Goal: Task Accomplishment & Management: Manage account settings

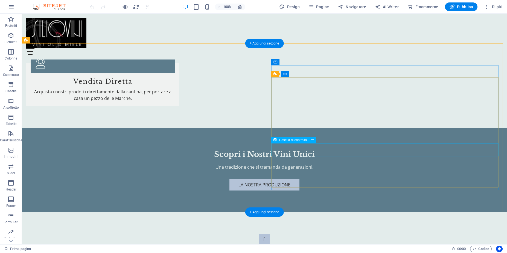
scroll to position [609, 0]
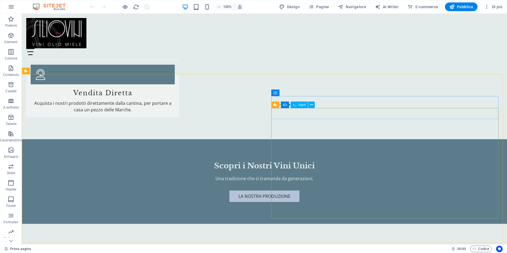
click at [304, 105] on span "Input" at bounding box center [302, 104] width 7 height 3
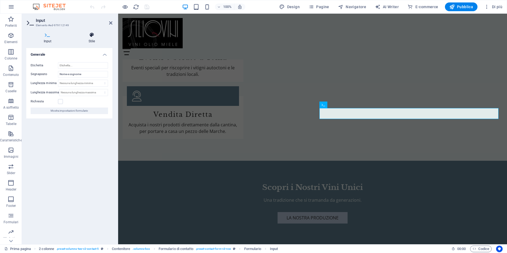
click at [93, 37] on icon at bounding box center [91, 34] width 41 height 5
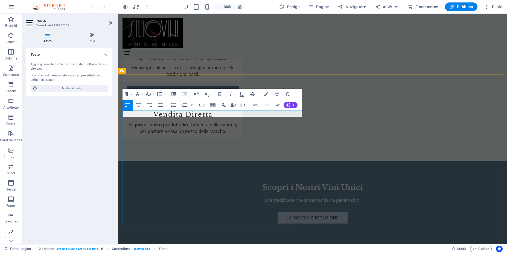
scroll to position [1025, 1]
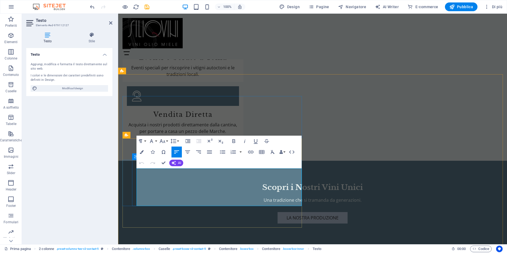
drag, startPoint x: 137, startPoint y: 172, endPoint x: 194, endPoint y: 201, distance: 63.5
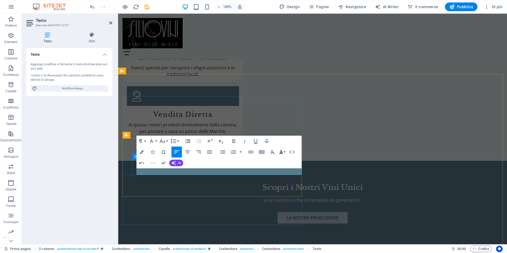
scroll to position [204, 2]
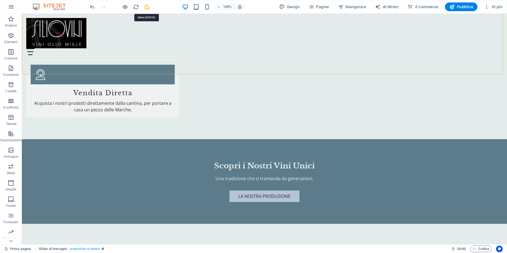
click at [148, 7] on icon "save" at bounding box center [147, 7] width 6 height 6
checkbox input "false"
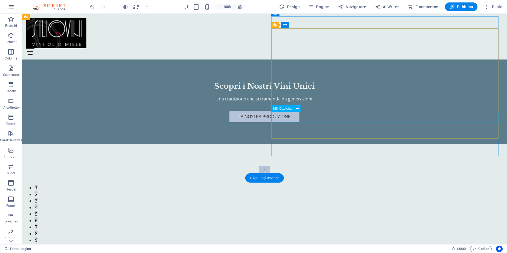
scroll to position [623, 0]
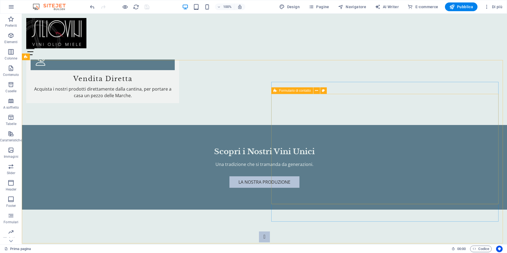
click at [285, 91] on span "Formulario di contatto" at bounding box center [295, 90] width 32 height 3
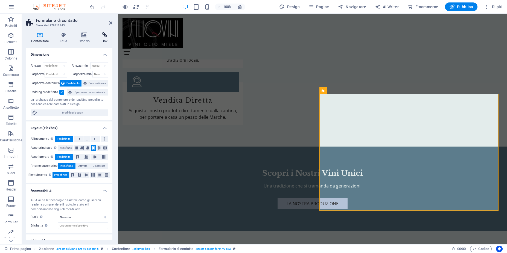
click at [102, 37] on icon at bounding box center [105, 34] width 16 height 5
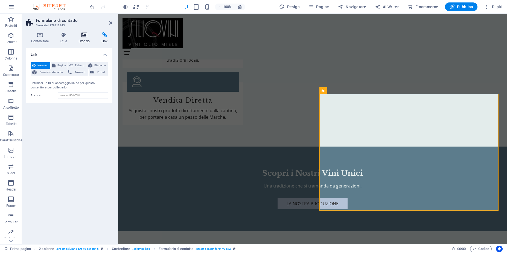
click at [84, 37] on icon at bounding box center [84, 34] width 21 height 5
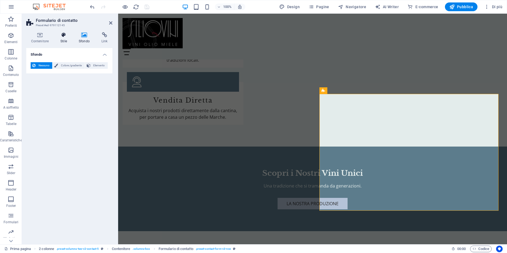
click at [62, 37] on icon at bounding box center [64, 34] width 16 height 5
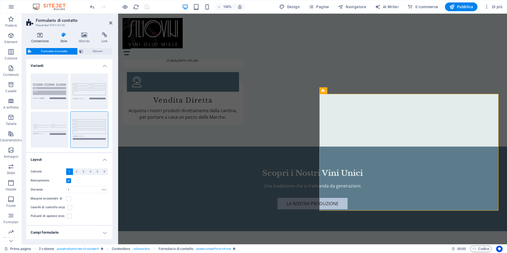
click at [40, 37] on icon at bounding box center [39, 34] width 27 height 5
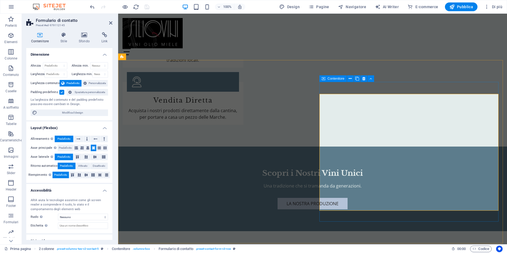
click at [336, 78] on span "Contenitore" at bounding box center [336, 78] width 17 height 3
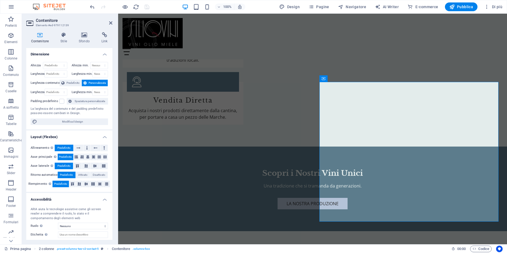
scroll to position [0, 0]
click at [64, 37] on icon at bounding box center [64, 34] width 16 height 5
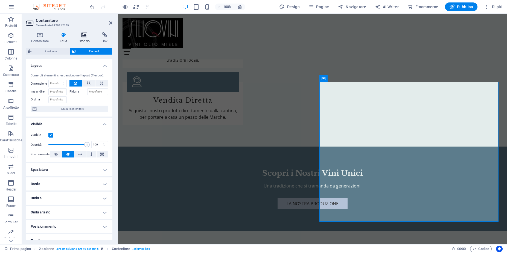
click at [82, 36] on icon at bounding box center [84, 34] width 21 height 5
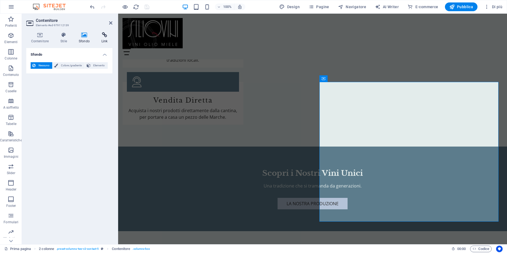
click at [99, 37] on icon at bounding box center [105, 34] width 16 height 5
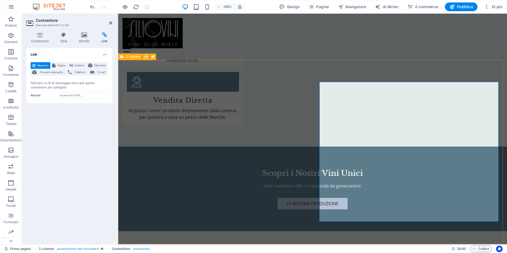
click at [147, 58] on icon at bounding box center [146, 57] width 3 height 6
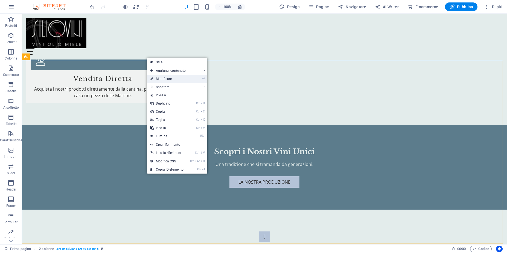
click at [157, 78] on link "⏎ Modificare" at bounding box center [167, 79] width 40 height 8
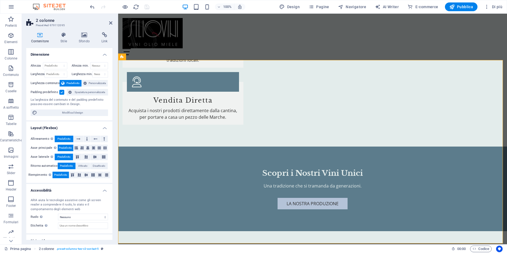
scroll to position [20, 0]
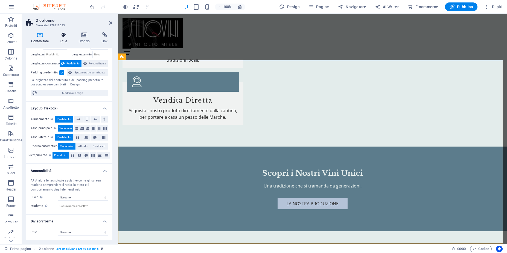
click at [61, 40] on h4 "Stile" at bounding box center [65, 37] width 18 height 11
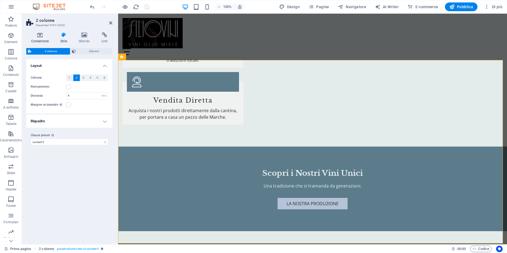
click at [38, 38] on h4 "Contenitore" at bounding box center [41, 37] width 30 height 11
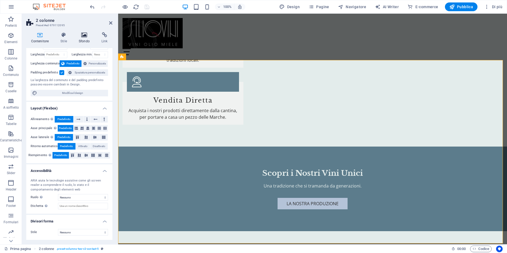
click at [81, 36] on icon at bounding box center [84, 34] width 21 height 5
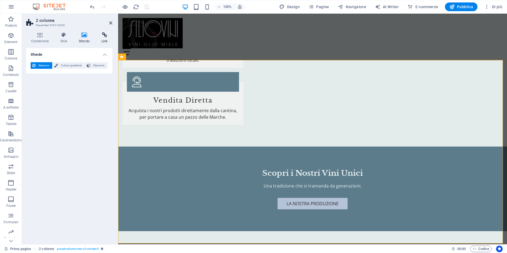
click at [103, 37] on icon at bounding box center [105, 34] width 16 height 5
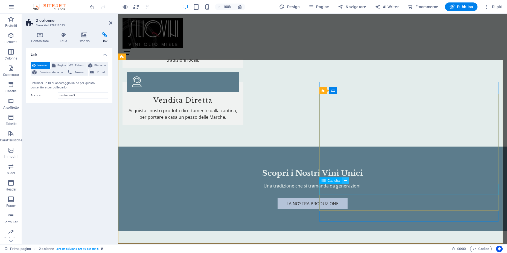
click at [345, 183] on icon at bounding box center [345, 181] width 3 height 6
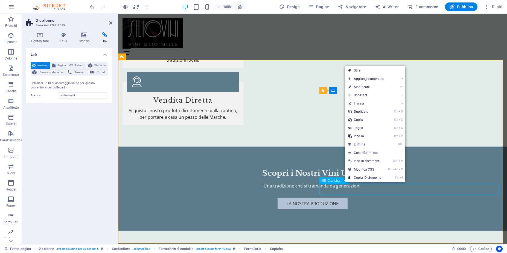
click at [334, 181] on span "Captcha" at bounding box center [334, 180] width 12 height 3
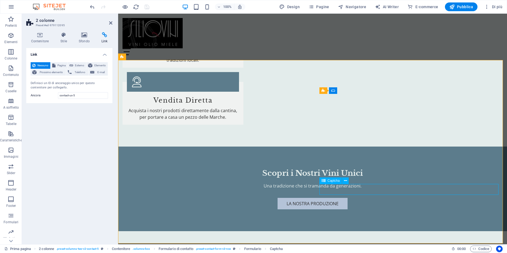
click at [334, 181] on span "Captcha" at bounding box center [334, 180] width 12 height 3
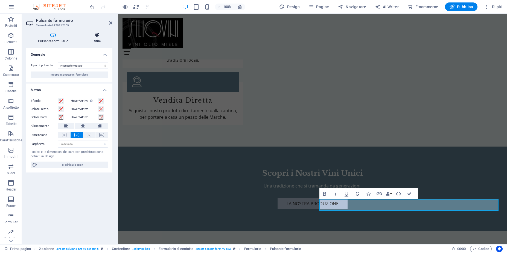
click at [98, 37] on icon at bounding box center [97, 34] width 30 height 5
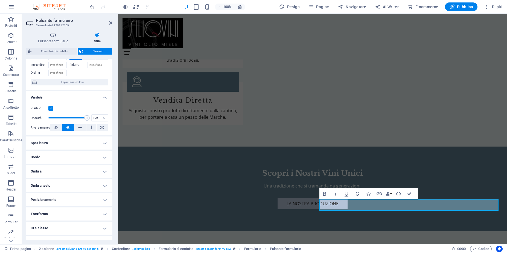
scroll to position [50, 0]
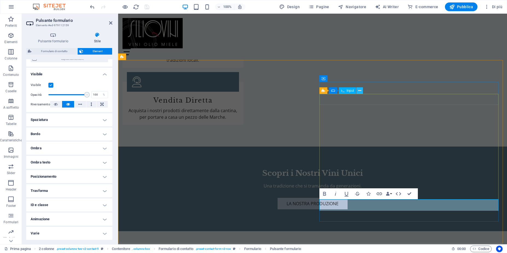
click at [358, 91] on icon at bounding box center [359, 91] width 3 height 6
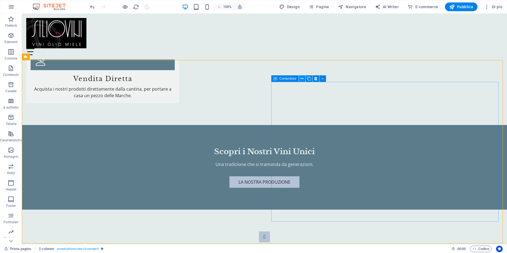
click at [301, 78] on icon at bounding box center [302, 79] width 3 height 6
click at [321, 79] on icon at bounding box center [322, 79] width 2 height 6
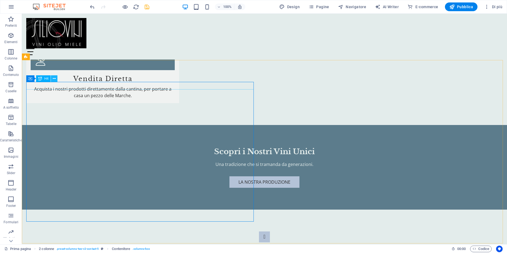
click at [53, 80] on icon at bounding box center [54, 79] width 3 height 6
click at [56, 78] on icon at bounding box center [57, 79] width 3 height 6
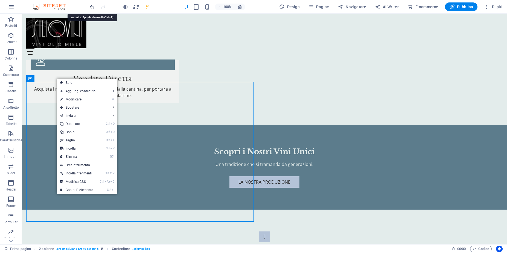
click at [91, 7] on icon "undo" at bounding box center [92, 7] width 6 height 6
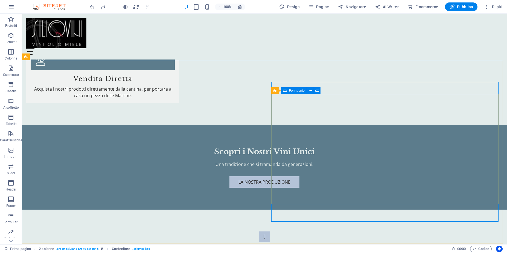
click at [285, 92] on icon at bounding box center [285, 90] width 4 height 7
click at [286, 91] on icon at bounding box center [285, 90] width 4 height 7
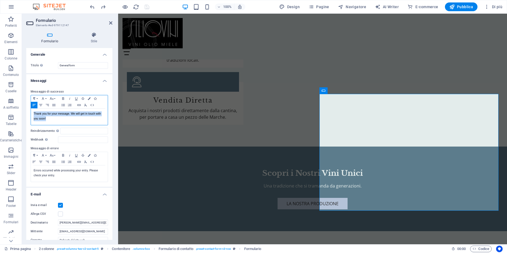
drag, startPoint x: 49, startPoint y: 118, endPoint x: 32, endPoint y: 113, distance: 18.4
click at [32, 113] on div "Thank you for your message. We will get in touch with you soon!" at bounding box center [69, 117] width 77 height 16
click at [74, 81] on h4 "Messaggi" at bounding box center [69, 79] width 86 height 10
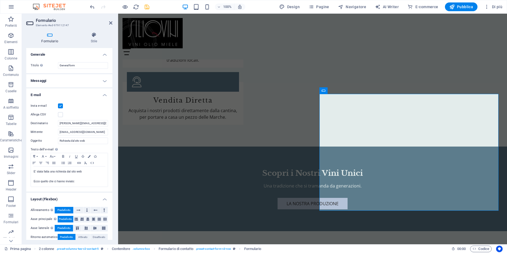
click at [72, 82] on h4 "Messaggi" at bounding box center [69, 80] width 86 height 13
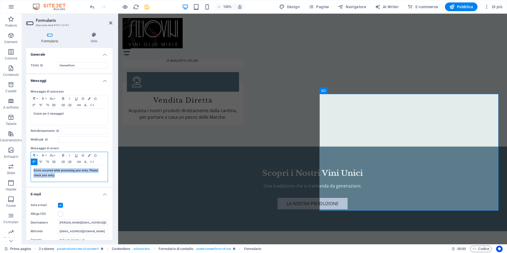
drag, startPoint x: 59, startPoint y: 176, endPoint x: 34, endPoint y: 172, distance: 24.4
click at [34, 172] on p "Errors occurred while processing your entry. Please check your entry." at bounding box center [69, 173] width 71 height 10
drag, startPoint x: 100, startPoint y: 171, endPoint x: 99, endPoint y: 174, distance: 3.3
click at [99, 174] on p "E' stato rilevato un errore, controlla se ci sono errori di battitura." at bounding box center [69, 173] width 71 height 10
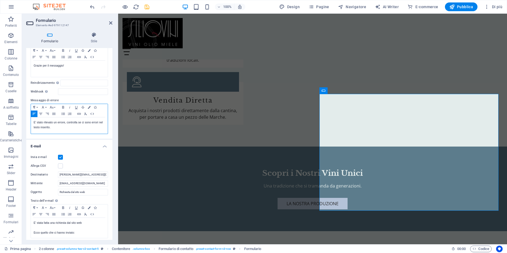
scroll to position [0, 0]
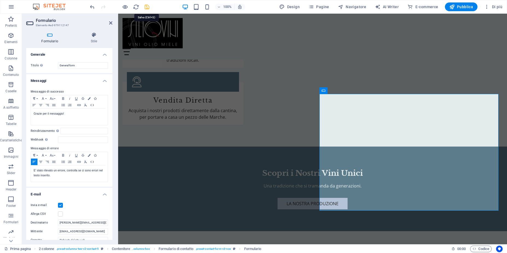
click at [147, 6] on icon "save" at bounding box center [147, 7] width 6 height 6
checkbox input "false"
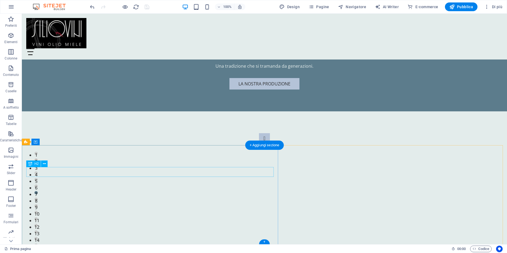
scroll to position [722, 0]
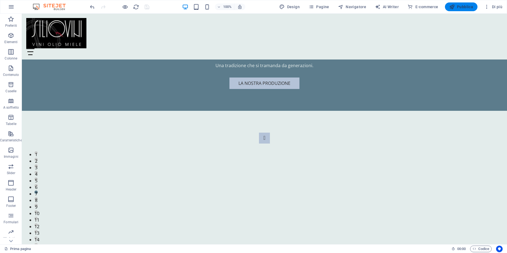
click at [458, 8] on span "Pubblica" at bounding box center [461, 6] width 24 height 5
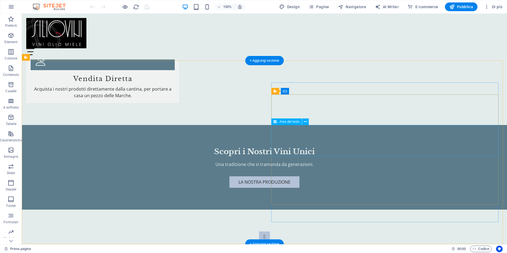
scroll to position [525, 0]
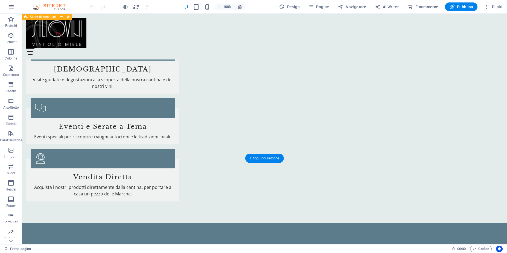
select select "px"
select select "region"
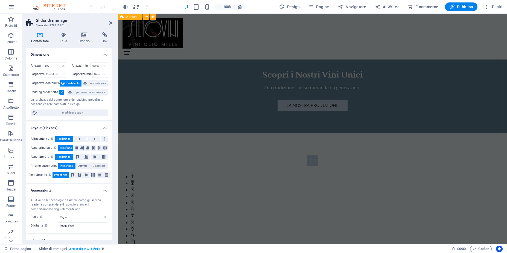
scroll to position [722, 0]
click at [158, 144] on icon at bounding box center [158, 142] width 3 height 6
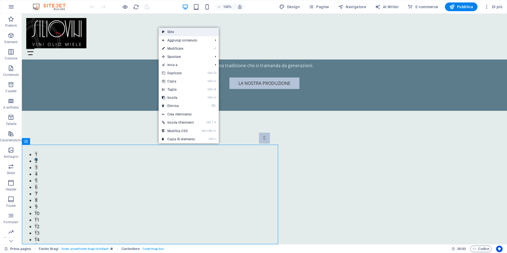
click at [183, 33] on link "Stile" at bounding box center [189, 32] width 60 height 8
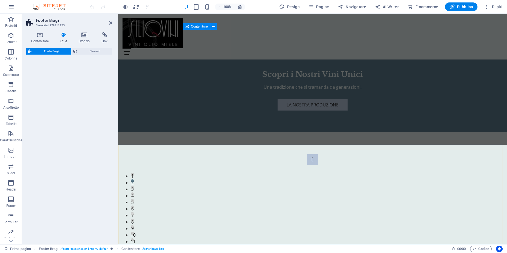
select select "%"
select select "rem"
select select "px"
select select "rem"
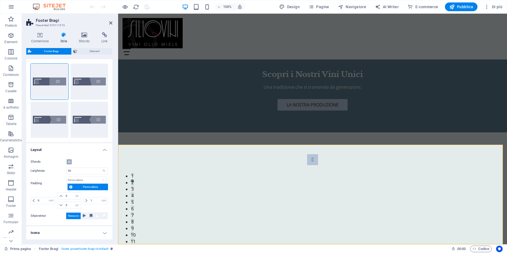
scroll to position [0, 0]
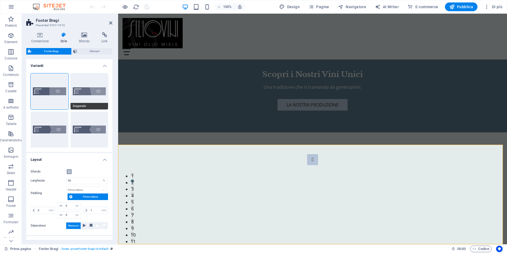
click at [87, 100] on button "Diagonale" at bounding box center [90, 92] width 38 height 36
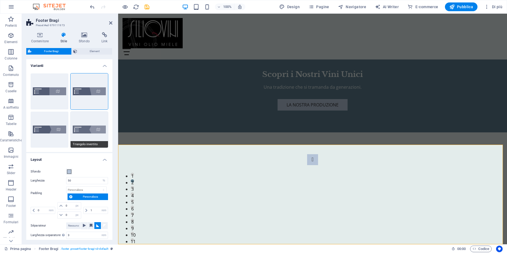
click at [81, 132] on button "Triangolo invertito" at bounding box center [90, 130] width 38 height 36
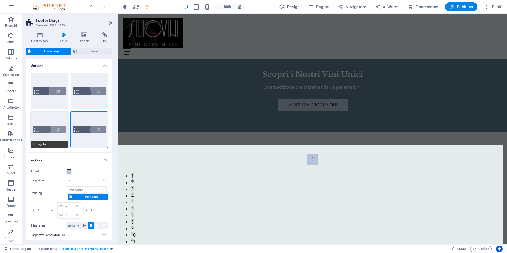
click at [61, 131] on button "Triangolo" at bounding box center [50, 130] width 38 height 36
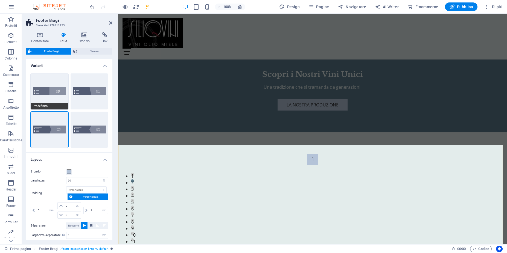
click at [57, 95] on button "Predefinito" at bounding box center [50, 92] width 38 height 36
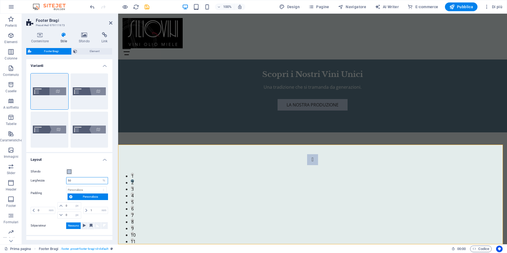
click at [75, 179] on input "50" at bounding box center [86, 181] width 41 height 7
type input "5"
click at [80, 172] on div "Sfondo" at bounding box center [69, 172] width 77 height 7
click at [79, 182] on input "40" at bounding box center [86, 181] width 41 height 7
click at [85, 227] on icon at bounding box center [84, 226] width 3 height 7
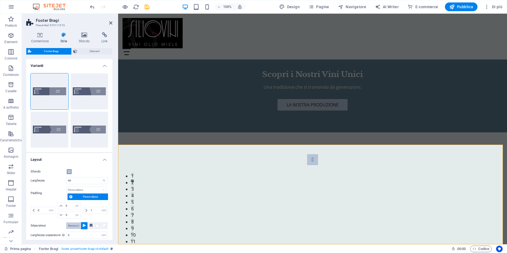
click at [72, 226] on span "Nessuno" at bounding box center [73, 226] width 11 height 7
click at [72, 182] on input "40" at bounding box center [86, 181] width 41 height 7
type input "4"
type input "6"
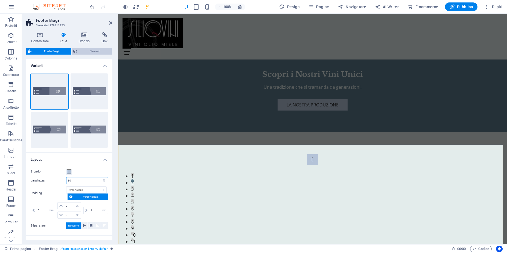
type input "30"
click at [87, 51] on span "Element" at bounding box center [95, 51] width 32 height 7
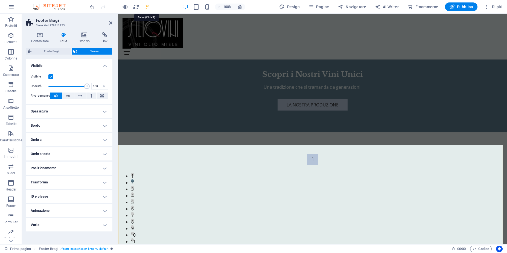
click at [147, 5] on icon "save" at bounding box center [147, 7] width 6 height 6
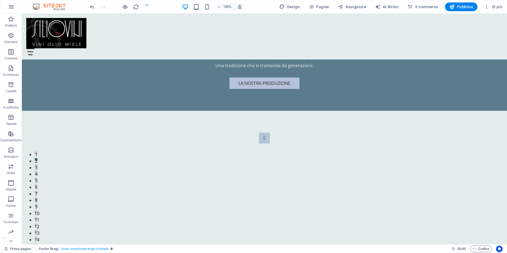
checkbox input "false"
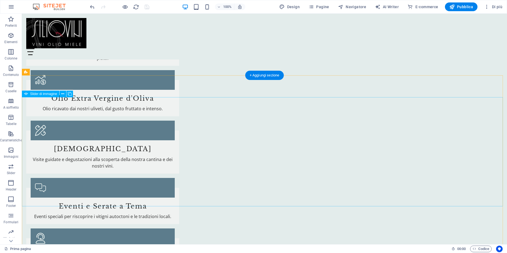
scroll to position [427, 0]
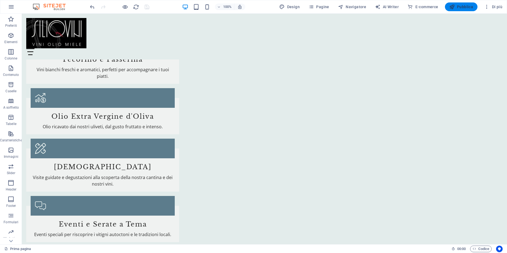
click at [460, 7] on span "Pubblica" at bounding box center [461, 6] width 24 height 5
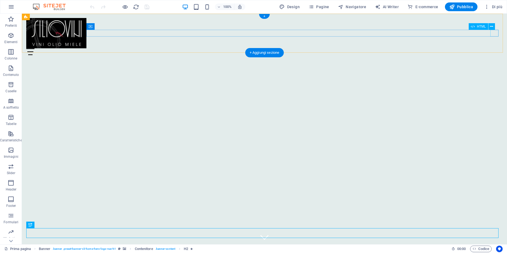
click at [494, 48] on div "Menu" at bounding box center [264, 51] width 476 height 7
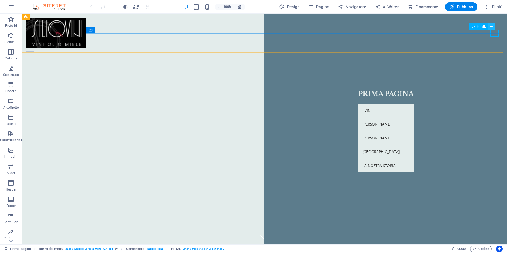
click at [491, 27] on icon at bounding box center [491, 27] width 3 height 6
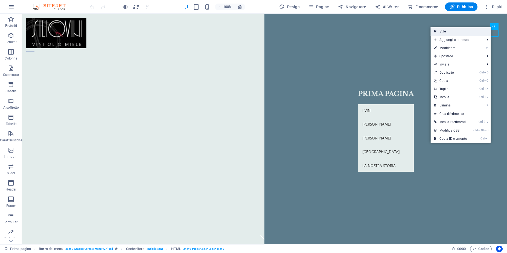
click at [466, 31] on link "Stile" at bounding box center [461, 31] width 60 height 8
select select "rem"
select select "preset-menu-v2-fixed"
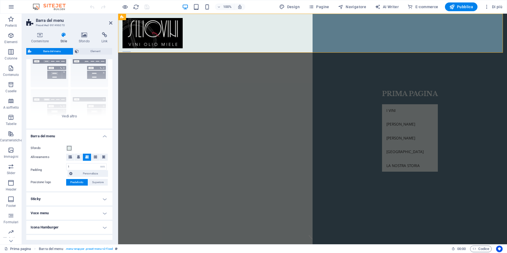
scroll to position [33, 0]
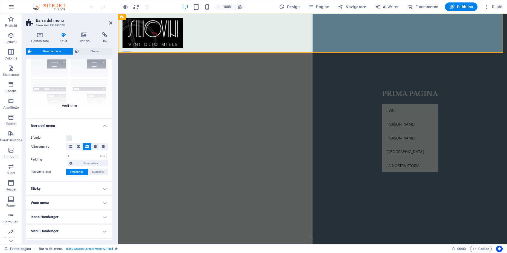
click at [71, 107] on div "Bordo Centrato Predefinito Fisso Loki Trigger Largo XXL" at bounding box center [69, 77] width 86 height 82
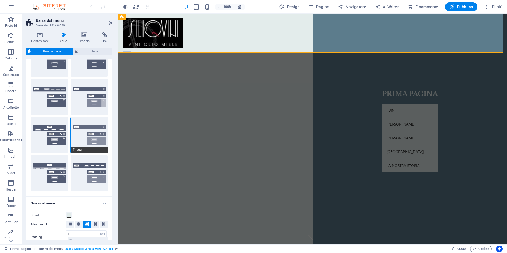
scroll to position [0, 0]
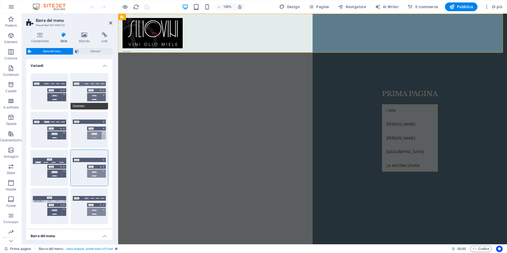
click at [87, 97] on button "Centrato" at bounding box center [90, 92] width 38 height 36
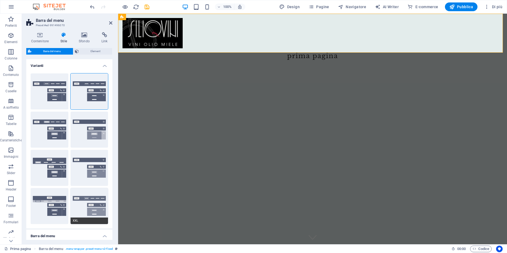
click at [87, 204] on button "XXL" at bounding box center [90, 206] width 38 height 36
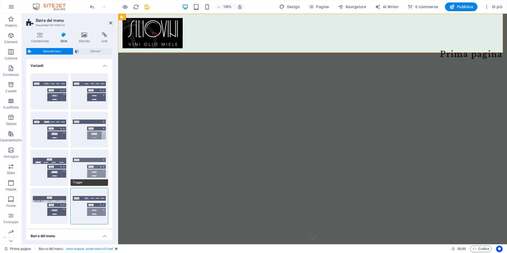
click at [95, 169] on button "Trigger" at bounding box center [90, 168] width 38 height 36
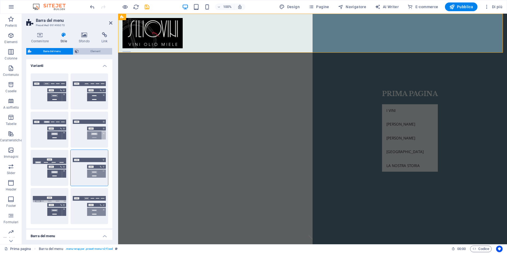
click at [92, 52] on span "Element" at bounding box center [95, 51] width 30 height 7
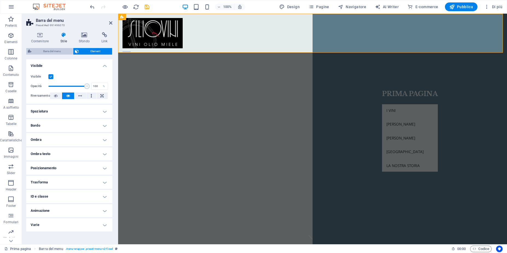
click at [59, 50] on span "Barra del menu" at bounding box center [52, 51] width 38 height 7
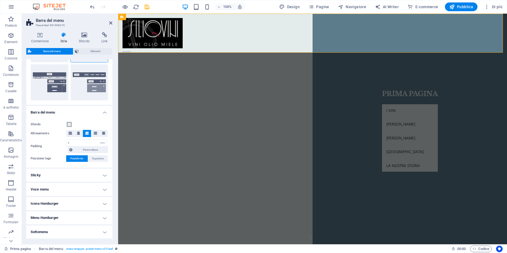
scroll to position [144, 0]
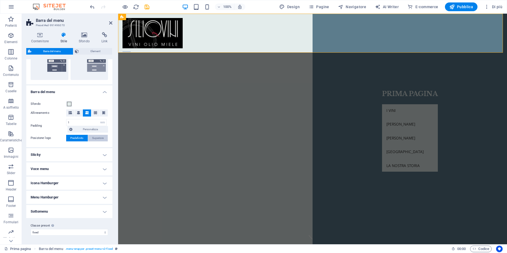
click at [95, 139] on span "Superiore" at bounding box center [97, 138] width 11 height 7
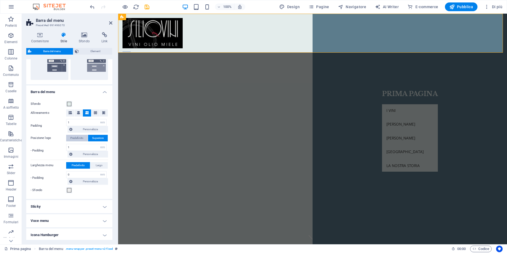
click at [77, 138] on span "Predefinito" at bounding box center [76, 138] width 13 height 7
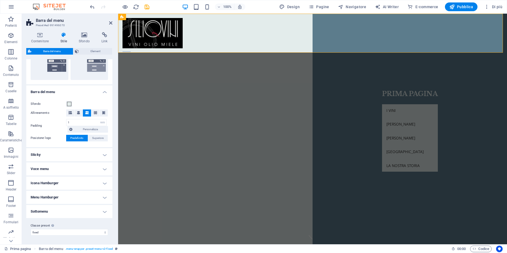
click at [81, 169] on h4 "Voce menu" at bounding box center [69, 169] width 86 height 13
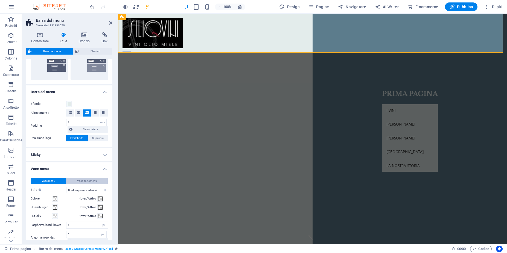
click at [87, 181] on span "Voce sottomenu" at bounding box center [87, 181] width 20 height 7
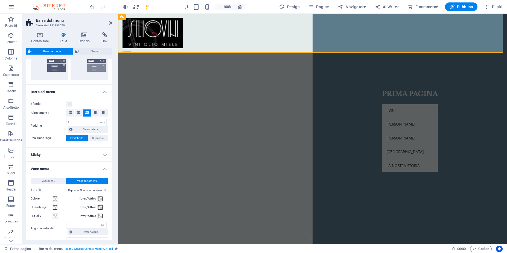
select select
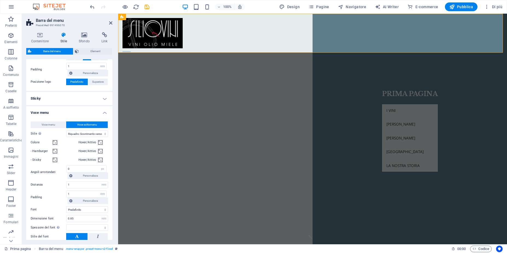
scroll to position [210, 0]
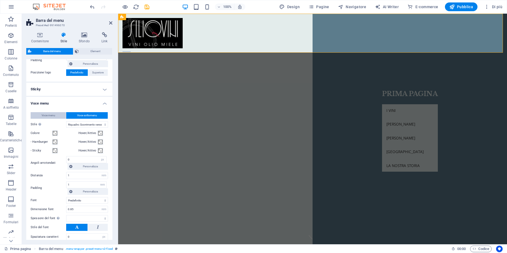
click at [52, 115] on span "Voce menu" at bounding box center [49, 115] width 14 height 7
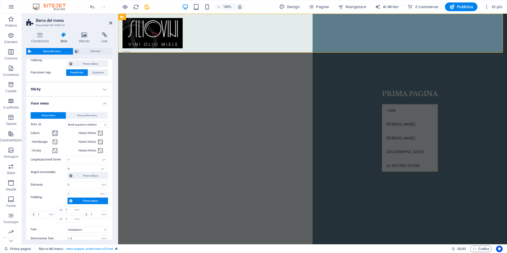
click at [56, 132] on span at bounding box center [55, 133] width 4 height 4
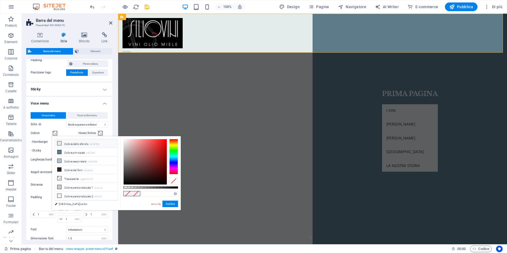
click at [69, 144] on li "Colore dello sfondo #E3ECEB" at bounding box center [86, 143] width 63 height 9
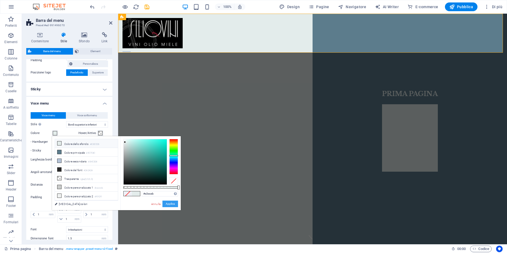
click at [172, 203] on button "Applica" at bounding box center [170, 204] width 16 height 7
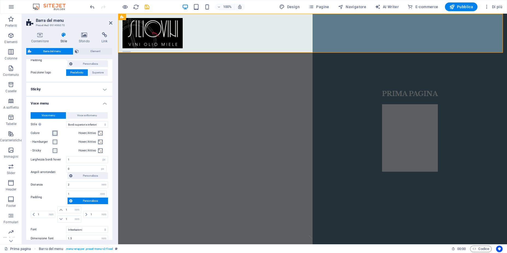
click at [57, 135] on span at bounding box center [55, 133] width 4 height 4
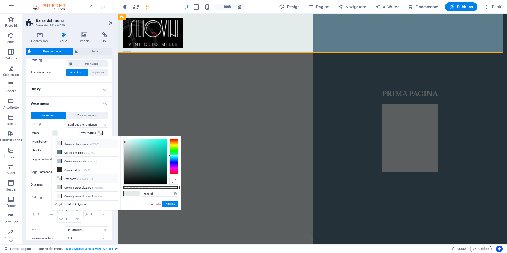
click at [71, 179] on li "Trasparente rgba(0,0,0,.0)" at bounding box center [86, 178] width 63 height 9
type input "rgba(0, 0, 0, 0)"
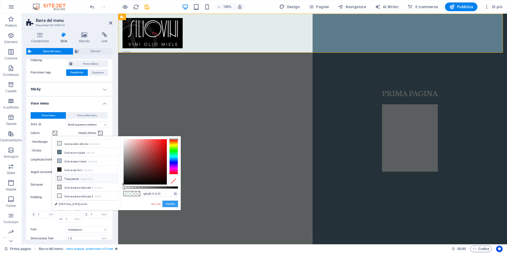
click at [167, 204] on button "Applica" at bounding box center [170, 204] width 16 height 7
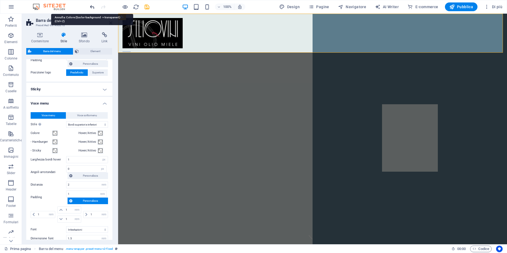
click at [93, 8] on icon "undo" at bounding box center [92, 7] width 6 height 6
click at [92, 7] on icon "undo" at bounding box center [92, 7] width 6 height 6
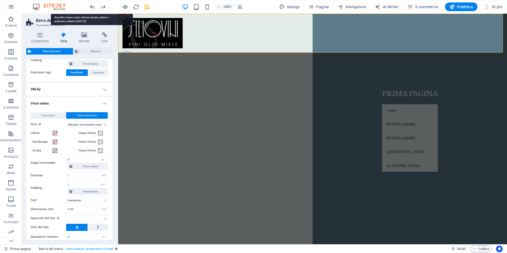
select select
click at [101, 7] on icon "redo" at bounding box center [103, 7] width 6 height 6
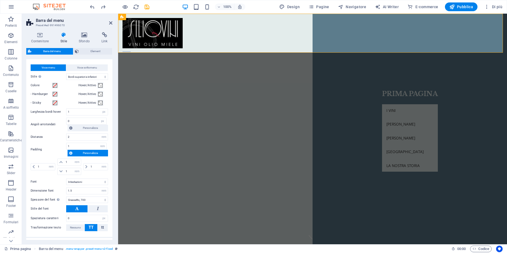
scroll to position [308, 0]
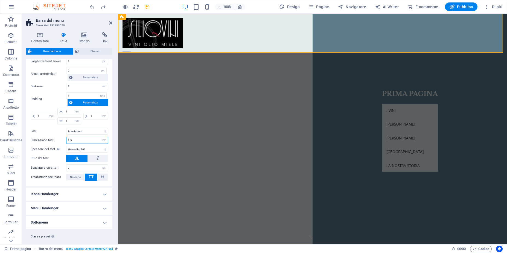
click at [75, 139] on input "1.5" at bounding box center [86, 140] width 41 height 7
type input "1"
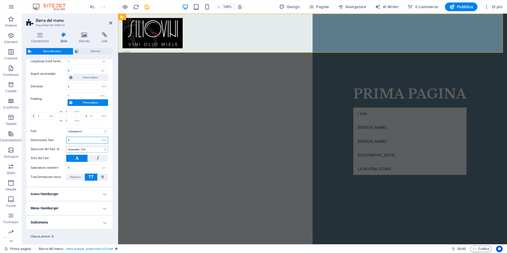
type input "3"
select select "800"
click at [66, 146] on select "Sottile, 100 Ultra chiaro, 200 Chiaro, 300 Normale, 400 Medio, 500 Semi-grasset…" at bounding box center [87, 149] width 42 height 7
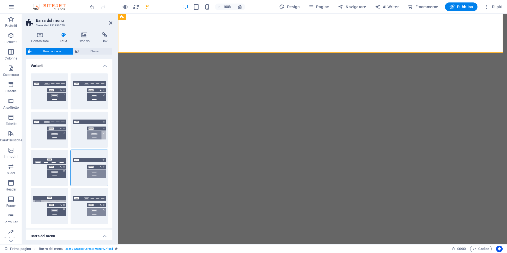
select select "rem"
select select "hover_border_vertical"
select select "px"
select select "rem"
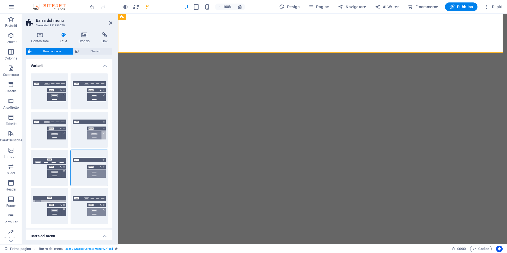
select select "rem"
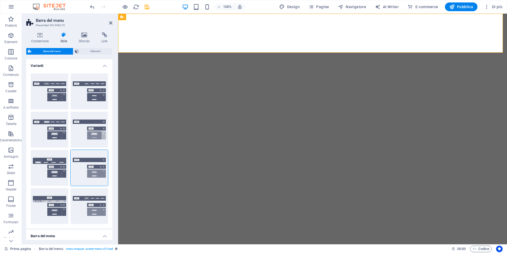
select select "link-special-font"
select select "rem"
select select "800"
select select "px"
select select "preset-menu-v2-fixed"
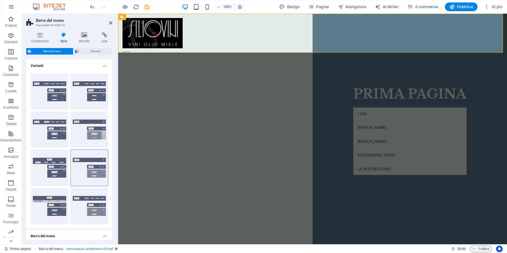
scroll to position [308, 0]
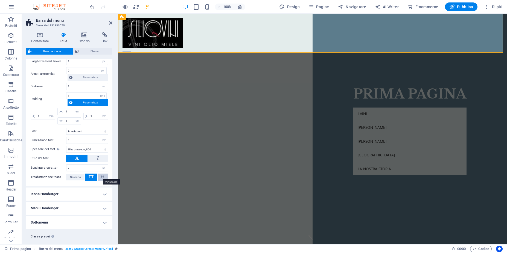
click at [103, 177] on span "tt" at bounding box center [102, 177] width 3 height 5
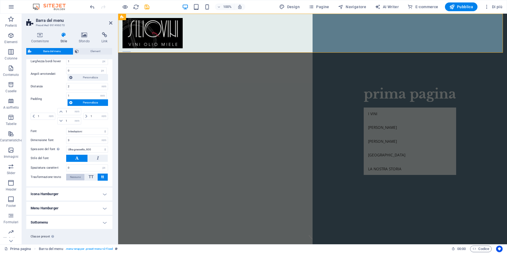
click at [80, 179] on span "Nessuno" at bounding box center [75, 177] width 11 height 7
click at [98, 179] on button "tt" at bounding box center [103, 177] width 10 height 7
click at [90, 178] on span "TT" at bounding box center [91, 177] width 5 height 5
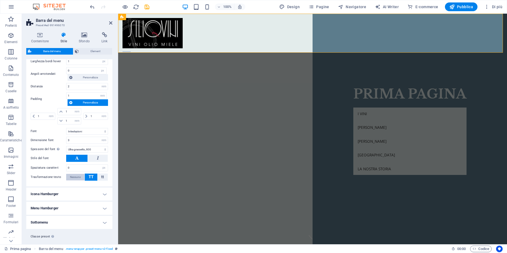
click at [79, 178] on span "Nessuno" at bounding box center [75, 177] width 11 height 7
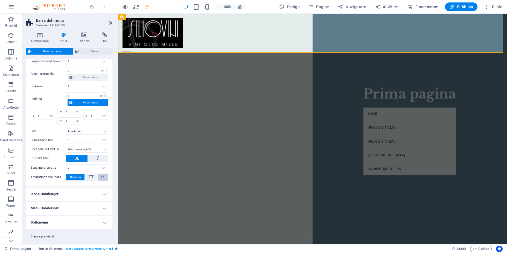
click at [103, 179] on button "tt" at bounding box center [103, 177] width 10 height 7
click at [92, 177] on span "TT" at bounding box center [91, 177] width 5 height 5
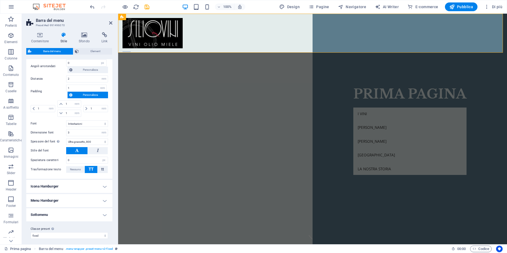
scroll to position [319, 0]
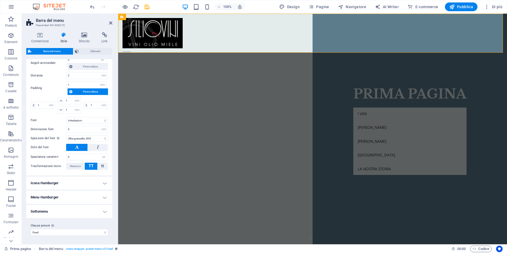
click at [85, 185] on h4 "Icona Hamburger" at bounding box center [69, 183] width 86 height 13
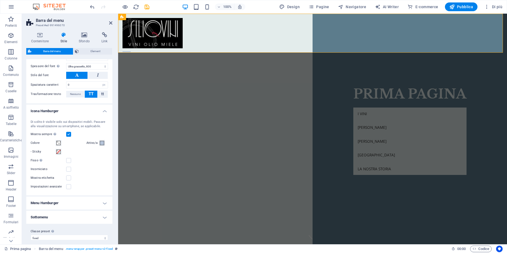
scroll to position [397, 0]
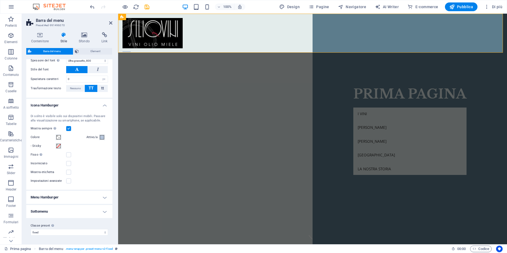
click at [82, 196] on h4 "Menu Hamburger" at bounding box center [69, 197] width 86 height 13
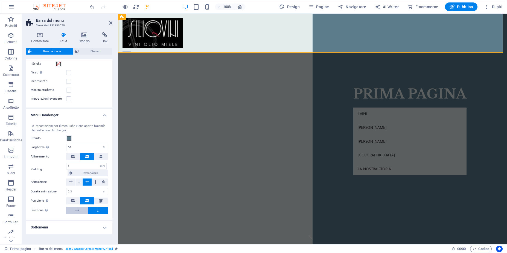
scroll to position [495, 0]
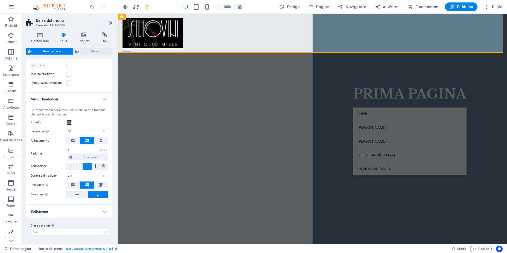
click at [68, 212] on h4 "Sottomenu" at bounding box center [69, 211] width 86 height 13
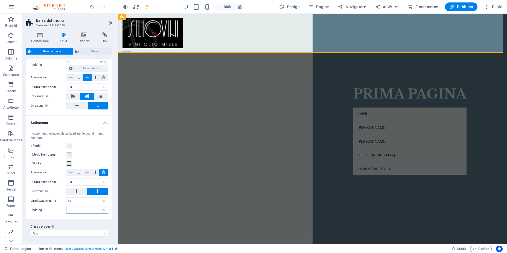
scroll to position [585, 0]
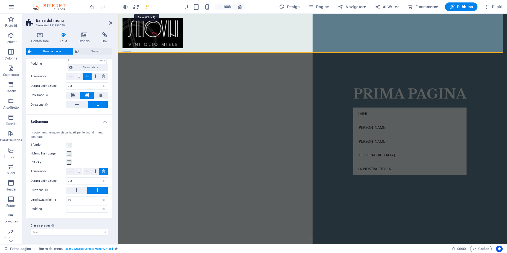
click at [146, 6] on icon "save" at bounding box center [147, 7] width 6 height 6
checkbox input "false"
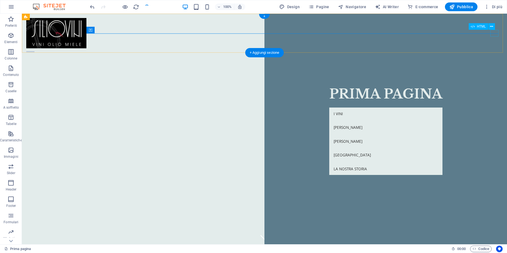
click at [34, 48] on div "Menu" at bounding box center [30, 51] width 8 height 7
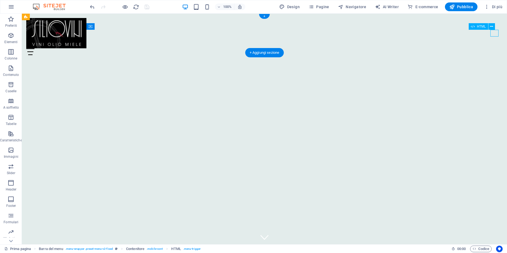
click at [494, 48] on div "Menu" at bounding box center [264, 51] width 476 height 7
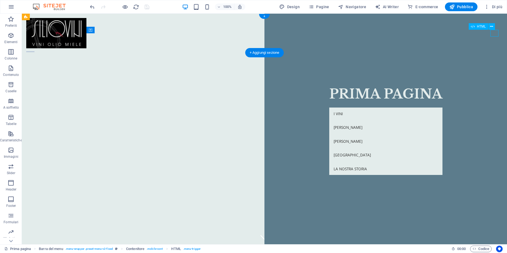
click at [34, 48] on div "Menu" at bounding box center [30, 51] width 8 height 7
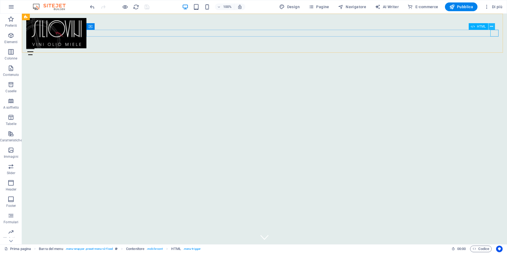
click at [494, 27] on button at bounding box center [491, 26] width 7 height 7
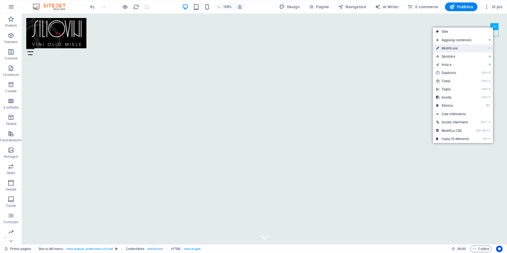
click at [458, 46] on link "⏎ Modificare" at bounding box center [453, 48] width 40 height 8
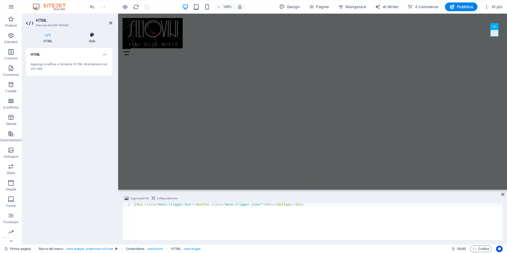
click at [89, 40] on h4 "Stile" at bounding box center [92, 37] width 41 height 11
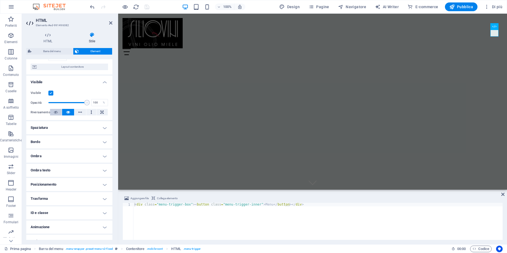
scroll to position [50, 0]
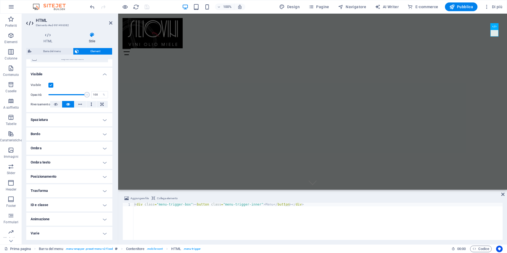
click at [81, 52] on span "Element" at bounding box center [95, 51] width 30 height 7
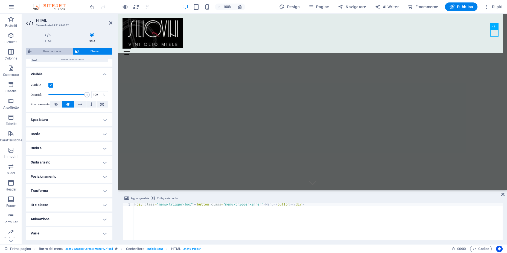
click at [60, 52] on span "Barra del menu" at bounding box center [52, 51] width 38 height 7
select select "rem"
select select "hover_border_vertical"
select select "px"
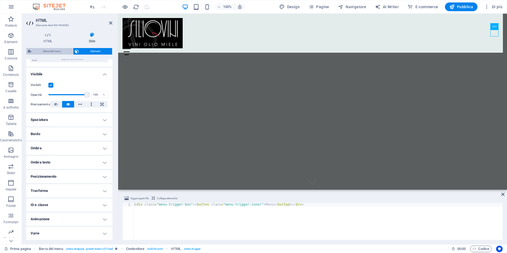
select select "rem"
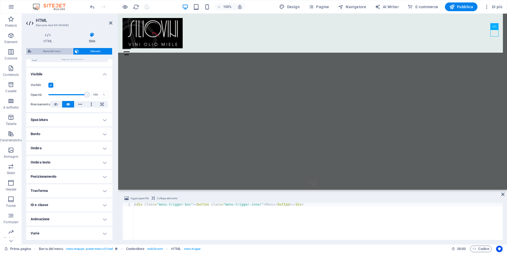
select select "rem"
select select "link-special-font"
select select "rem"
select select "800"
select select "px"
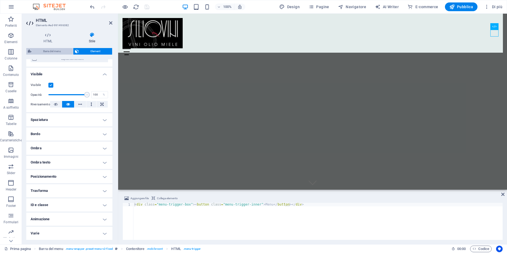
select select "%"
select select "rem"
select select "px"
select select "preset-menu-v2-fixed"
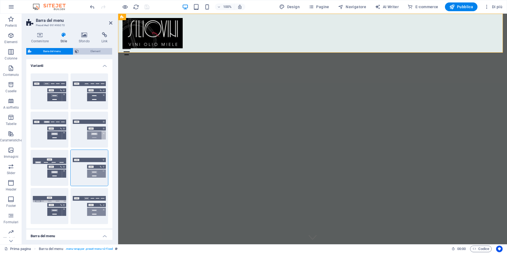
click at [87, 51] on span "Element" at bounding box center [95, 51] width 30 height 7
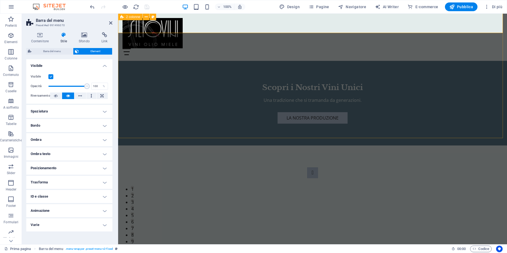
scroll to position [729, 0]
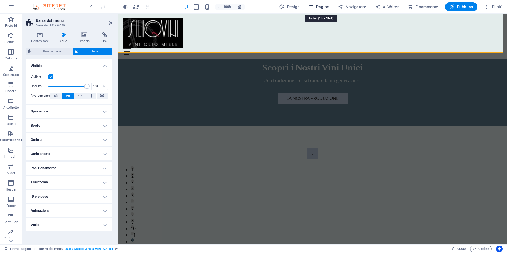
click at [320, 7] on span "Pagine" at bounding box center [318, 6] width 21 height 5
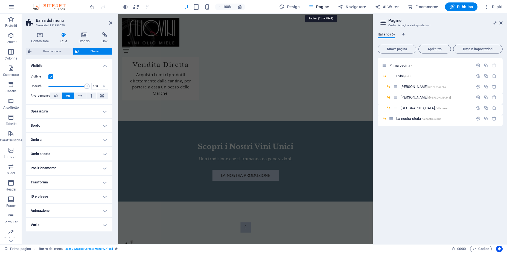
scroll to position [784, 0]
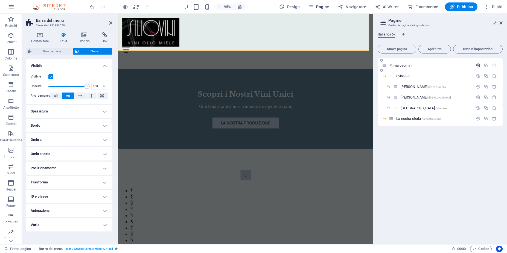
click at [478, 64] on icon "button" at bounding box center [478, 65] width 5 height 5
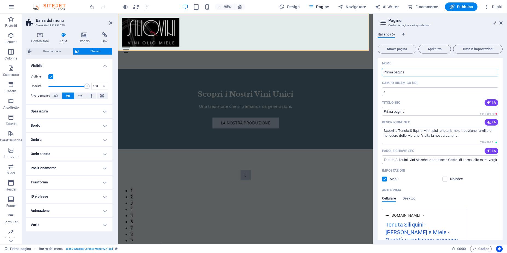
scroll to position [0, 0]
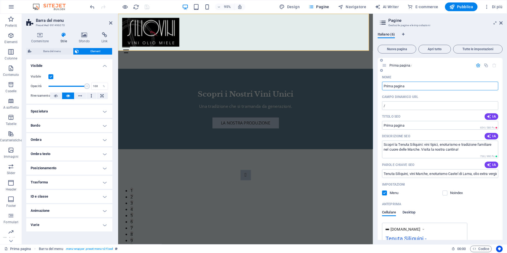
click at [408, 213] on span "Desktop" at bounding box center [408, 213] width 13 height 8
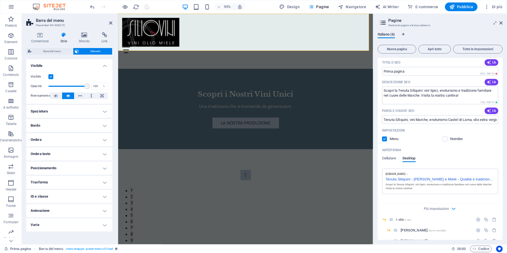
scroll to position [66, 0]
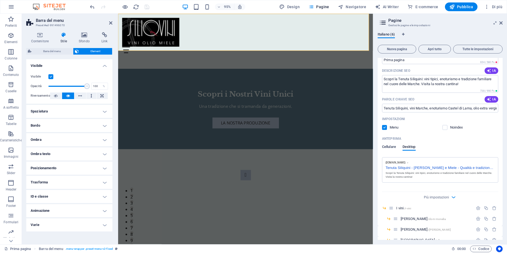
click at [389, 148] on span "Cellulare" at bounding box center [389, 148] width 14 height 8
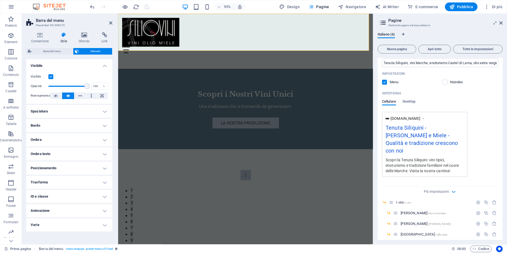
scroll to position [118, 0]
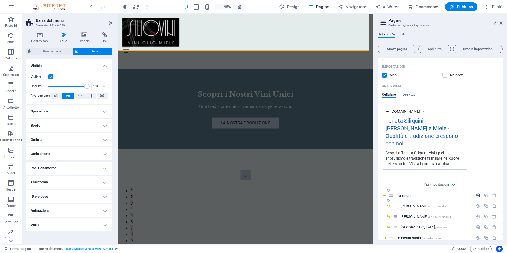
click at [476, 193] on icon "button" at bounding box center [478, 195] width 5 height 5
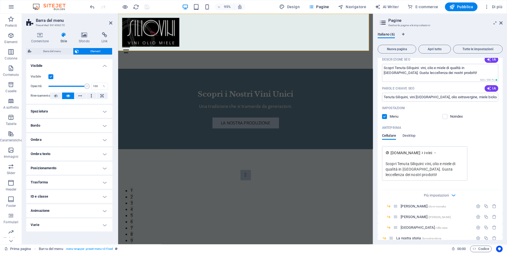
scroll to position [325, 0]
click at [476, 204] on icon "button" at bounding box center [478, 206] width 5 height 5
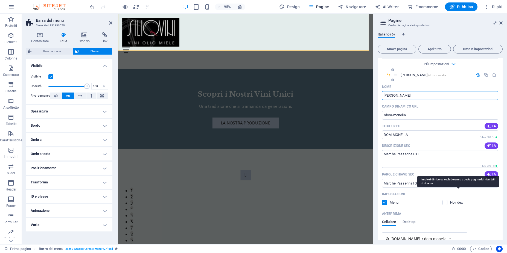
scroll to position [521, 0]
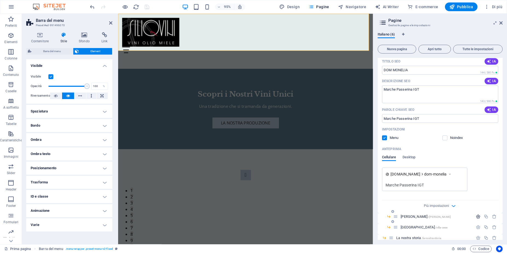
click at [476, 215] on icon "button" at bounding box center [478, 217] width 5 height 5
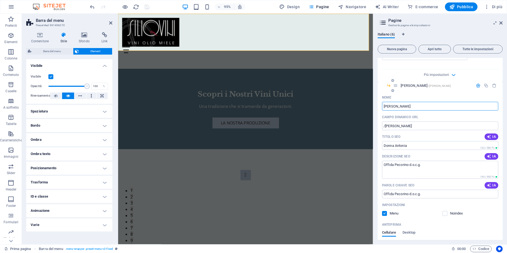
scroll to position [718, 0]
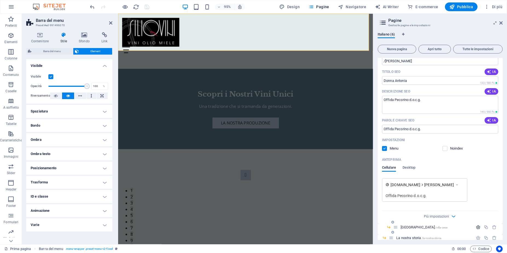
click at [478, 225] on icon "button" at bounding box center [478, 227] width 5 height 5
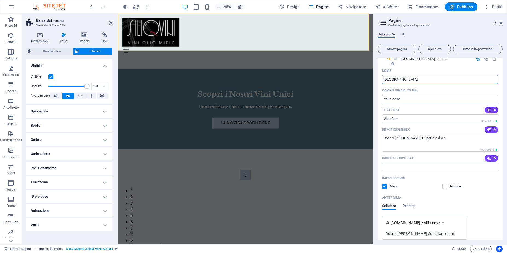
scroll to position [914, 0]
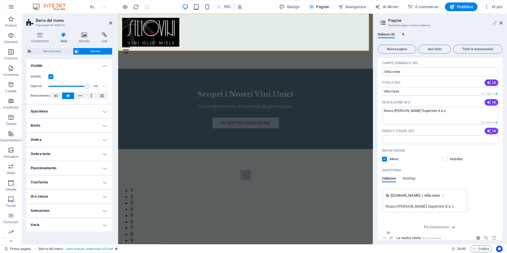
click at [476, 236] on icon "button" at bounding box center [478, 238] width 5 height 5
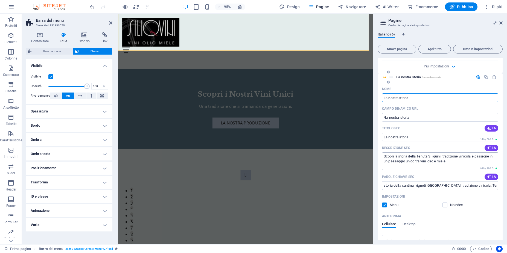
scroll to position [1121, 0]
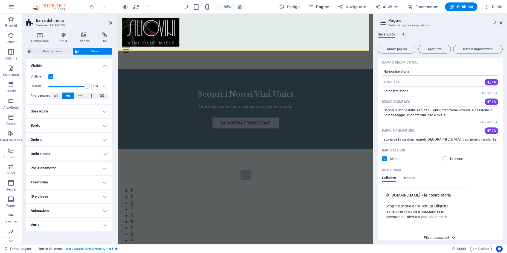
click at [447, 236] on span "Più impostazioni" at bounding box center [436, 238] width 25 height 4
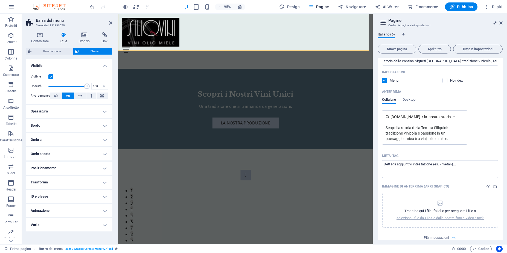
click at [495, 23] on icon at bounding box center [495, 23] width 0 height 4
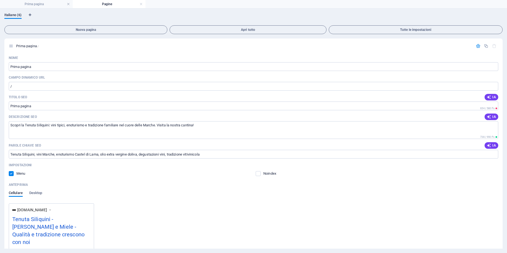
scroll to position [0, 0]
click at [141, 5] on link at bounding box center [140, 4] width 3 height 5
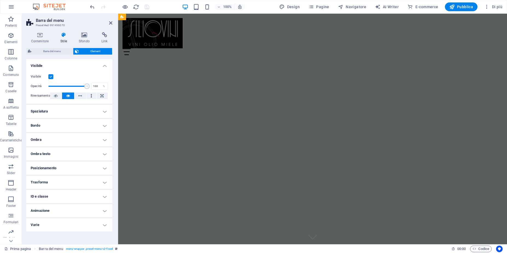
scroll to position [729, 0]
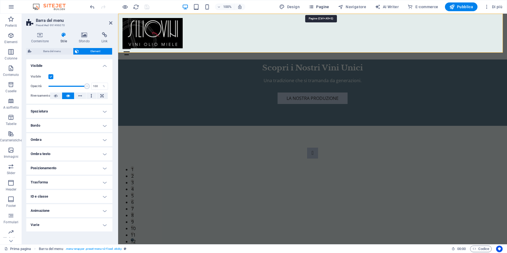
click at [323, 7] on span "Pagine" at bounding box center [318, 6] width 21 height 5
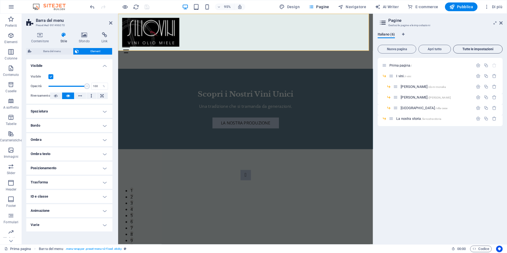
click at [477, 50] on span "Tutte le impostazioni" at bounding box center [478, 49] width 45 height 3
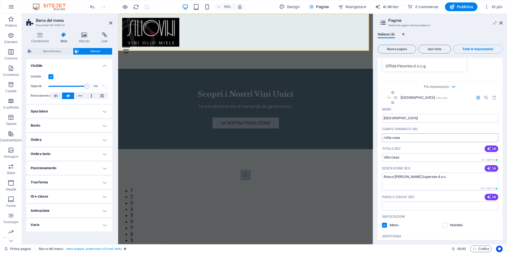
scroll to position [891, 0]
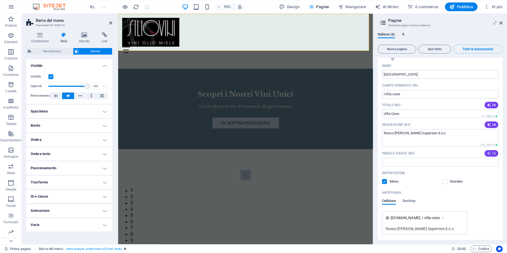
click at [492, 151] on span "IA" at bounding box center [491, 153] width 9 height 4
type input "Villa Cese Rosso, Superiore d.o.c., vino Sangiovese, vino Montepulciano, affina…"
click at [442, 158] on input "Villa Cese Rosso, Superiore d.o.c., vino Sangiovese, vino Montepulciano, affina…" at bounding box center [440, 162] width 116 height 9
click at [440, 169] on div "Impostazioni" at bounding box center [440, 173] width 116 height 9
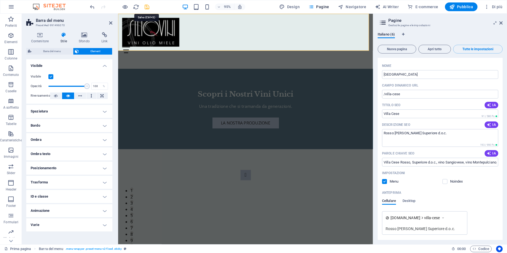
click at [148, 7] on icon "save" at bounding box center [147, 7] width 6 height 6
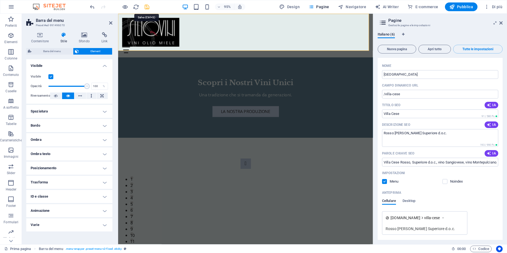
checkbox input "false"
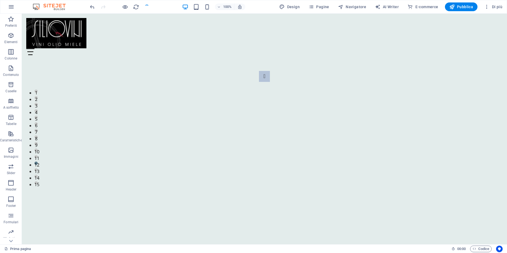
scroll to position [729, 0]
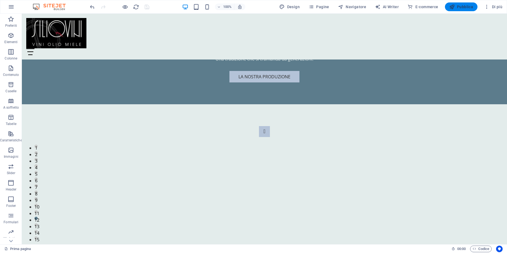
click at [466, 8] on span "Pubblica" at bounding box center [461, 6] width 24 height 5
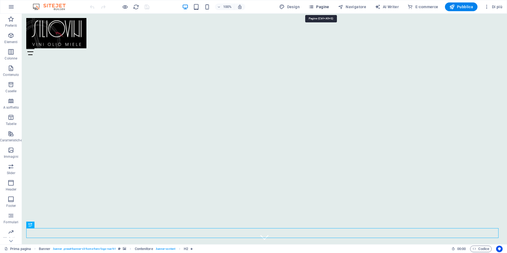
click at [324, 9] on span "Pagine" at bounding box center [318, 6] width 21 height 5
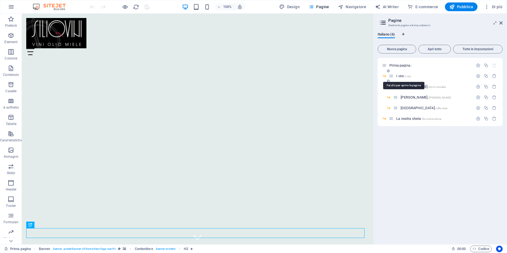
click at [403, 77] on span "I vini /i-vini" at bounding box center [403, 76] width 15 height 4
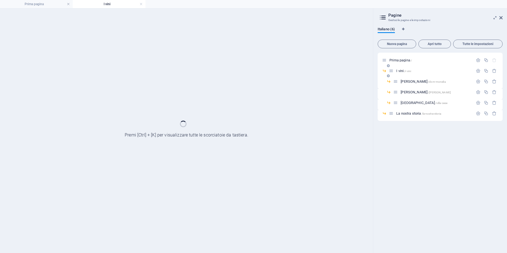
click at [403, 77] on div "I vini /i-vini" at bounding box center [440, 73] width 125 height 11
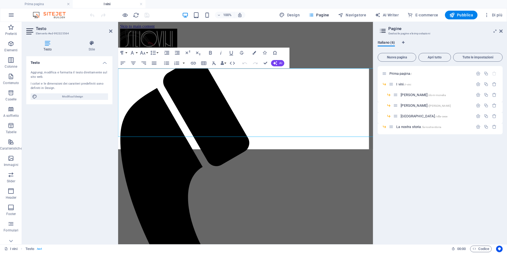
click at [54, 80] on div "Aggiungi, modifica e formatta il testo direttamente sul sito web. I colori e le…" at bounding box center [69, 85] width 86 height 38
drag, startPoint x: 119, startPoint y: 75, endPoint x: 340, endPoint y: 151, distance: 233.6
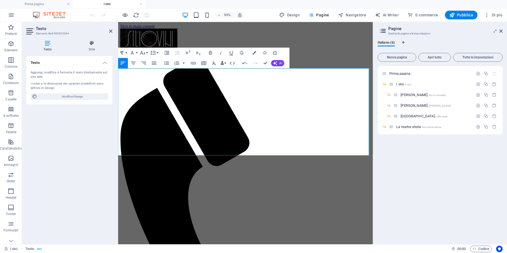
scroll to position [6535, 1]
click at [92, 49] on h4 "Stile" at bounding box center [91, 45] width 41 height 11
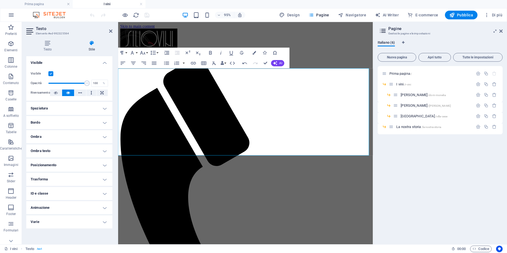
click at [54, 111] on h4 "Spaziatura" at bounding box center [69, 108] width 86 height 13
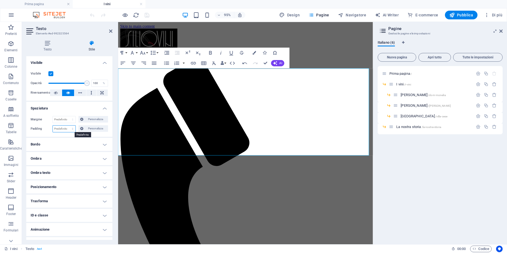
select select "px"
click at [67, 126] on select "Predefinito px rem % vh vw Personalizza" at bounding box center [64, 129] width 23 height 7
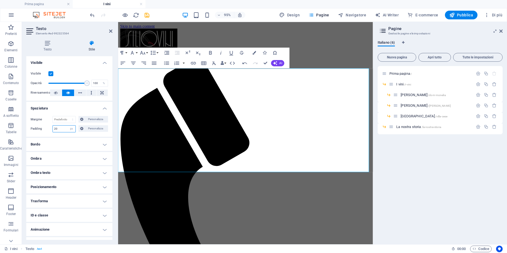
type input "20"
drag, startPoint x: 125, startPoint y: 80, endPoint x: 132, endPoint y: 86, distance: 8.8
click at [154, 64] on icon "button" at bounding box center [154, 63] width 6 height 6
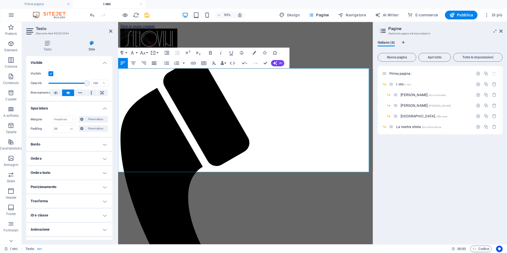
click at [153, 62] on icon "button" at bounding box center [154, 63] width 5 height 3
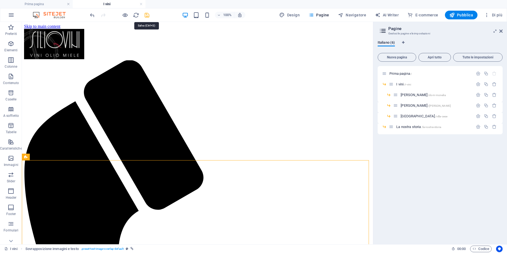
click at [145, 15] on icon "save" at bounding box center [147, 15] width 6 height 6
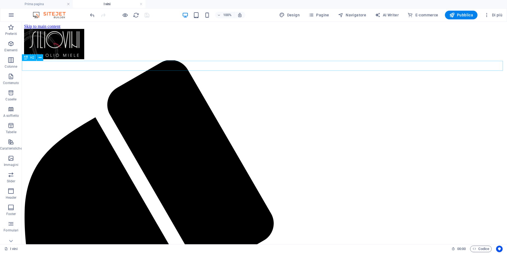
click at [461, 17] on span "Pubblica" at bounding box center [461, 14] width 24 height 5
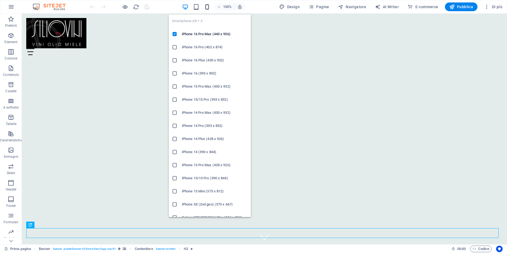
click at [206, 6] on icon "button" at bounding box center [207, 7] width 6 height 6
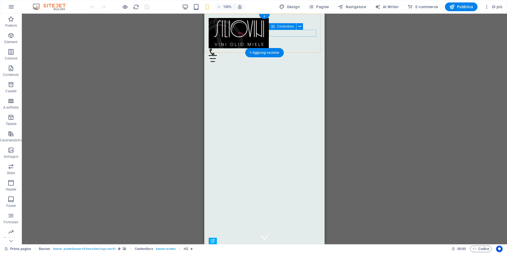
click at [306, 48] on div "Menu" at bounding box center [265, 55] width 112 height 14
click at [288, 27] on span "Contenitore" at bounding box center [285, 26] width 17 height 3
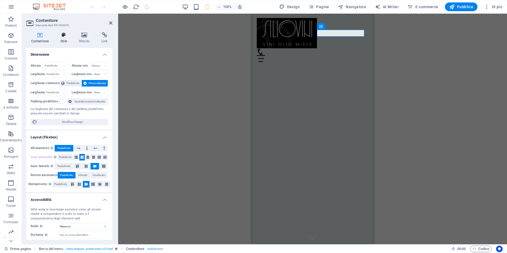
click at [64, 40] on h4 "Stile" at bounding box center [65, 37] width 18 height 11
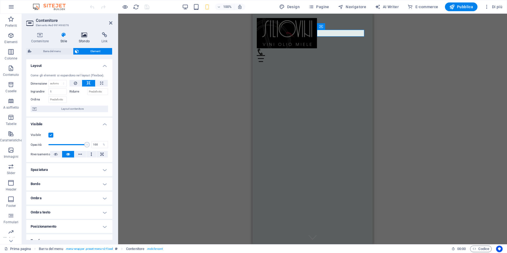
click at [84, 38] on h4 "Sfondo" at bounding box center [85, 37] width 23 height 11
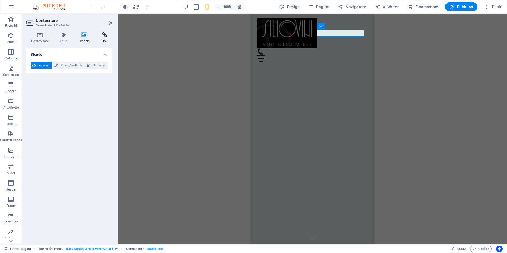
click at [102, 37] on icon at bounding box center [105, 34] width 16 height 5
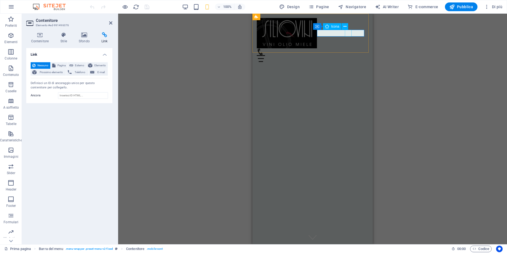
click at [346, 48] on figure at bounding box center [310, 51] width 107 height 7
select select "xMidYMid"
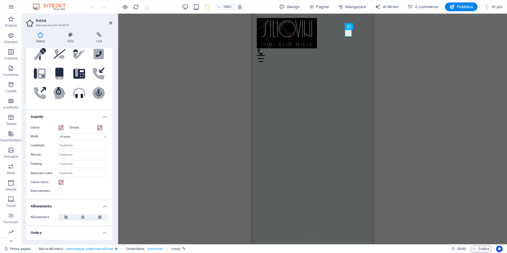
scroll to position [95, 0]
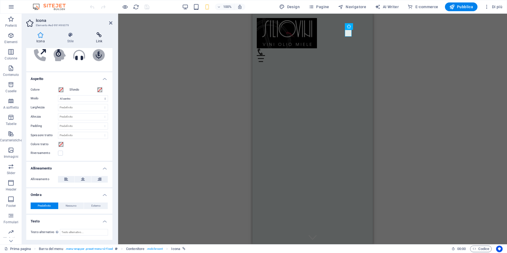
click at [100, 37] on icon at bounding box center [99, 34] width 27 height 5
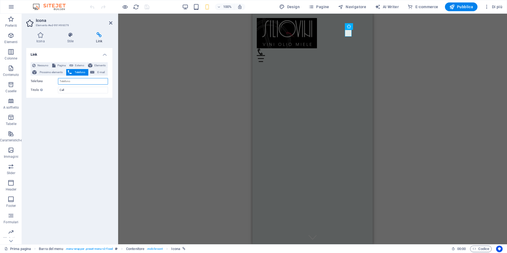
click at [78, 81] on input "Telefono" at bounding box center [83, 81] width 50 height 7
type input "+393384763668"
click at [148, 8] on icon "save" at bounding box center [147, 7] width 6 height 6
checkbox input "false"
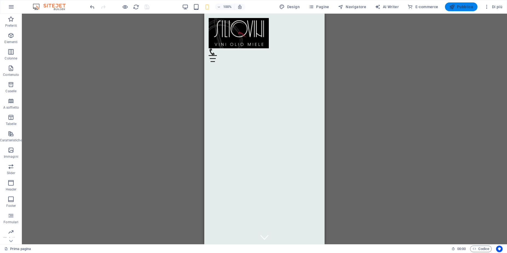
click at [465, 7] on span "Pubblica" at bounding box center [461, 6] width 24 height 5
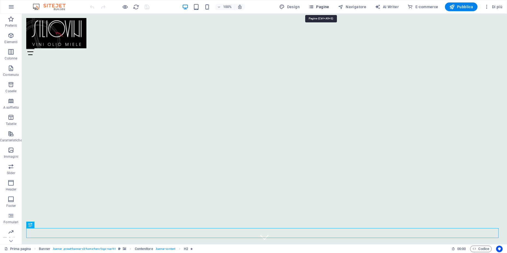
click at [322, 8] on span "Pagine" at bounding box center [318, 6] width 21 height 5
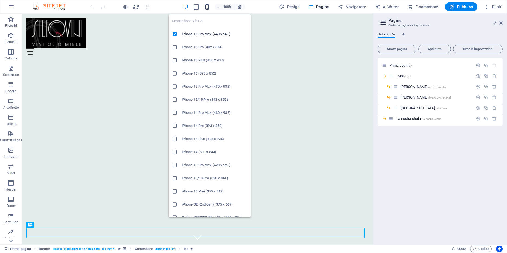
click at [210, 8] on icon "button" at bounding box center [207, 7] width 6 height 6
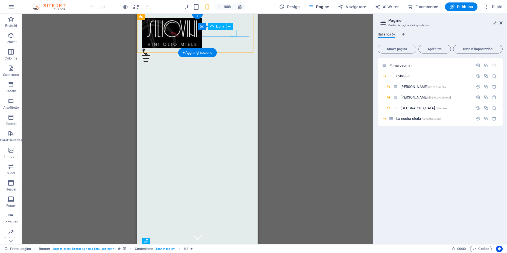
click at [234, 48] on figure at bounding box center [195, 51] width 107 height 7
select select "xMidYMid"
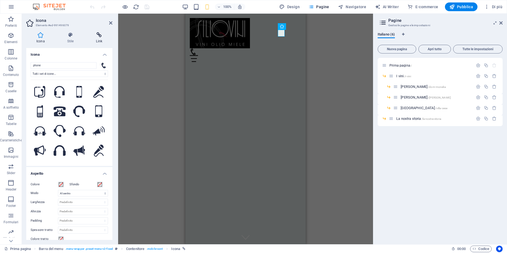
click at [101, 38] on h4 "Link" at bounding box center [99, 37] width 27 height 11
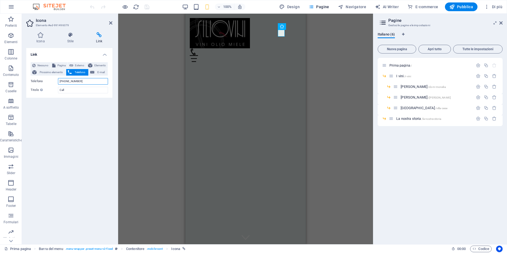
drag, startPoint x: 87, startPoint y: 82, endPoint x: 54, endPoint y: 79, distance: 33.8
click at [54, 79] on div "Telefono +393384763668" at bounding box center [69, 81] width 77 height 7
click at [399, 77] on span "I vini /i-vini" at bounding box center [403, 76] width 15 height 4
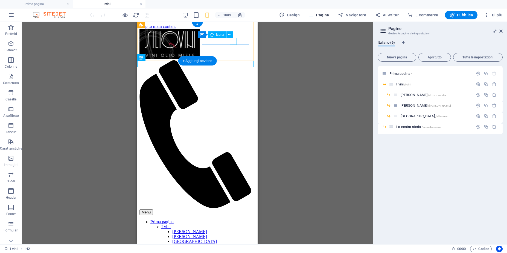
click at [232, 60] on figure at bounding box center [195, 134] width 112 height 149
select select "xMidYMid"
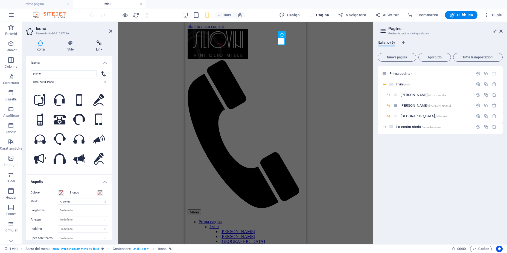
click at [98, 45] on icon at bounding box center [99, 42] width 27 height 5
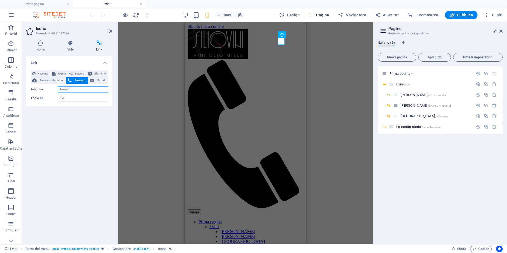
click at [75, 87] on input "Telefono" at bounding box center [83, 89] width 50 height 7
paste input "+393384763668"
type input "+393384763668"
click at [148, 14] on icon "save" at bounding box center [147, 15] width 6 height 6
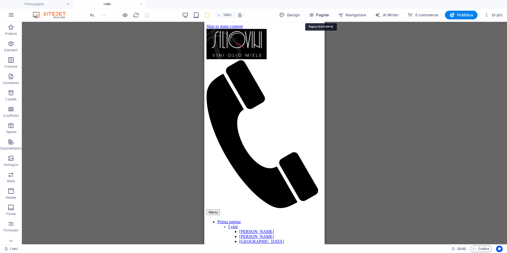
click at [319, 15] on span "Pagine" at bounding box center [318, 14] width 21 height 5
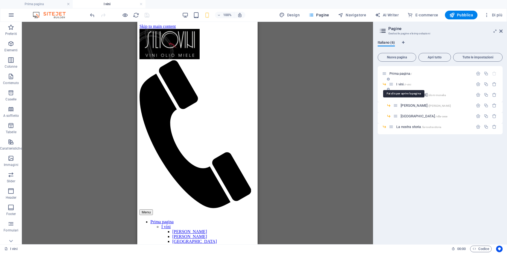
click at [402, 85] on span "I vini /i-vini" at bounding box center [403, 84] width 15 height 4
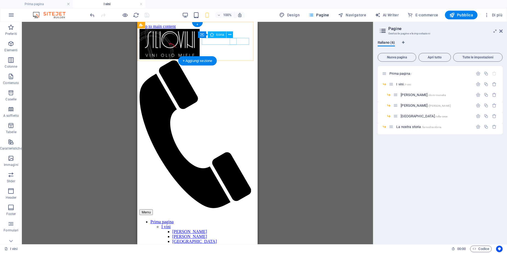
click at [231, 60] on figure at bounding box center [195, 134] width 112 height 149
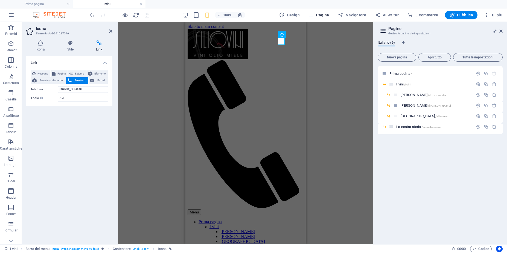
click at [100, 46] on h4 "Link" at bounding box center [99, 45] width 27 height 11
click at [410, 96] on span "DOM MONELIA /dom-monelia" at bounding box center [423, 95] width 45 height 4
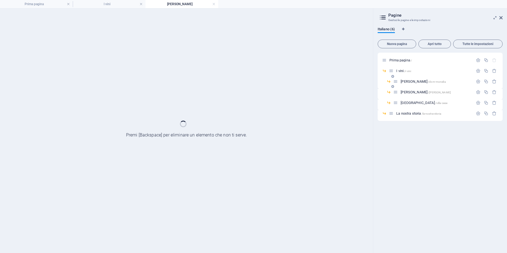
click at [410, 96] on div "Donna Antonia /donna-antonia" at bounding box center [440, 94] width 125 height 11
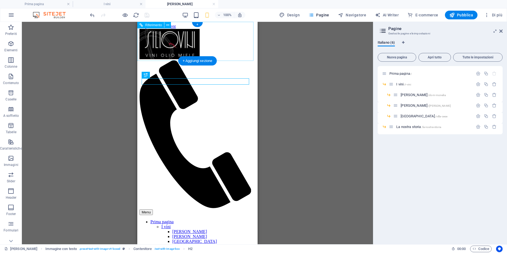
click at [234, 60] on figure at bounding box center [195, 134] width 112 height 149
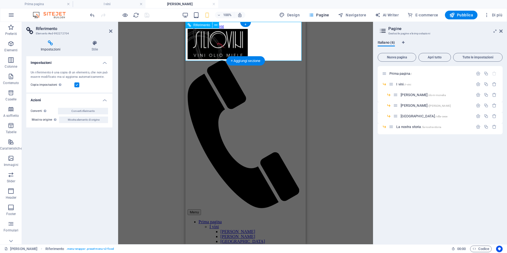
click at [280, 60] on figure at bounding box center [244, 134] width 112 height 149
click at [405, 104] on span "Donna Antonia /donna-antonia" at bounding box center [426, 106] width 50 height 4
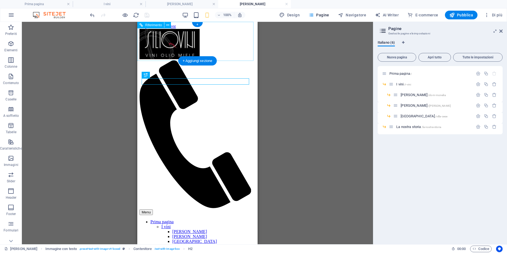
click at [230, 60] on figure at bounding box center [195, 134] width 112 height 149
click at [232, 60] on figure at bounding box center [195, 134] width 112 height 149
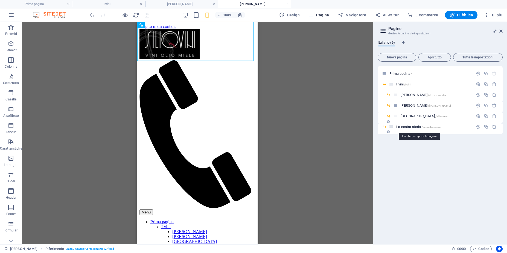
click at [403, 127] on span "La nostra storia /la-nostra-storia" at bounding box center [418, 127] width 45 height 4
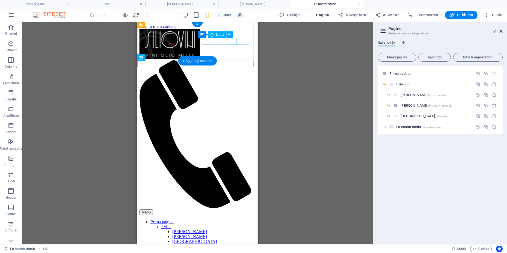
click at [233, 60] on figure at bounding box center [195, 134] width 112 height 149
select select "xMidYMid"
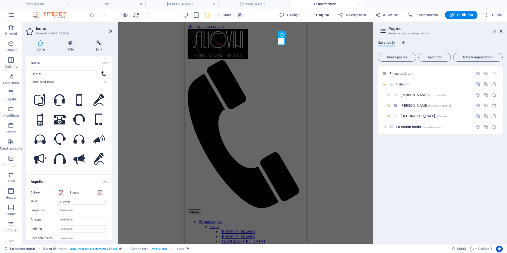
click at [98, 45] on icon at bounding box center [99, 42] width 27 height 5
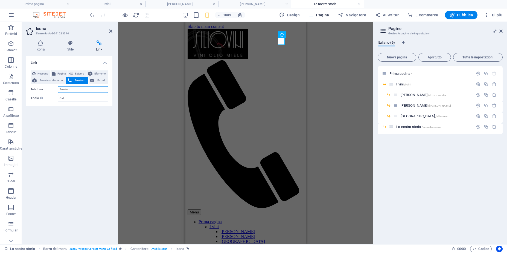
click at [79, 90] on input "Telefono" at bounding box center [83, 89] width 50 height 7
click at [80, 90] on input "Telefono" at bounding box center [83, 89] width 50 height 7
paste input "+393384763668"
type input "+393384763668"
click at [147, 15] on icon "save" at bounding box center [147, 15] width 6 height 6
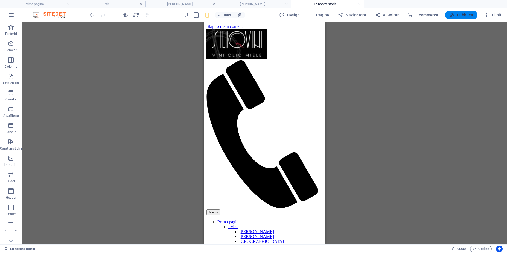
click at [454, 14] on icon "button" at bounding box center [451, 14] width 5 height 5
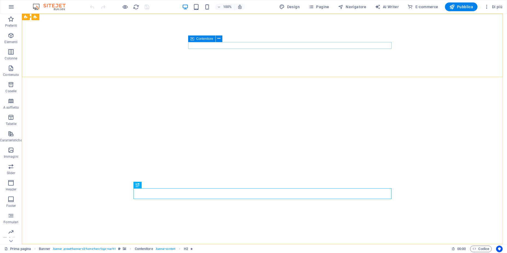
click at [208, 40] on span "Contenitore" at bounding box center [204, 38] width 17 height 3
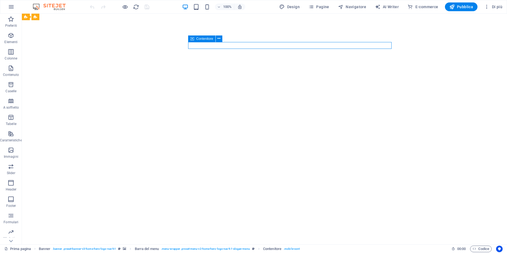
click at [208, 40] on span "Contenitore" at bounding box center [204, 38] width 17 height 3
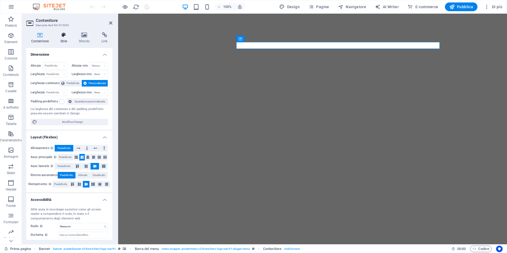
click at [65, 39] on h4 "Stile" at bounding box center [65, 37] width 18 height 11
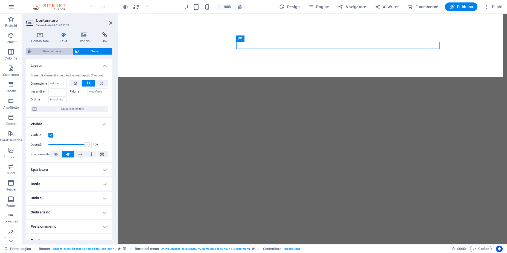
click at [54, 50] on span "Barra del menu" at bounding box center [52, 51] width 38 height 7
select select "rem"
select select "preset-menu-v2-home-hero-logo-nav-h1-slogan-menu"
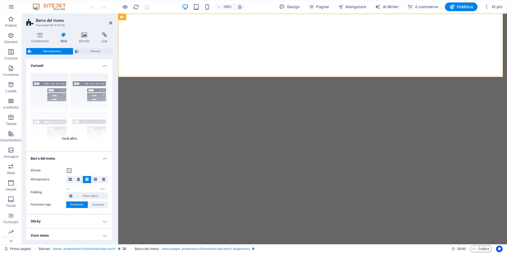
click at [72, 138] on div "Bordo Centrato Predefinito Fisso Loki Trigger Largo XXL" at bounding box center [69, 110] width 86 height 82
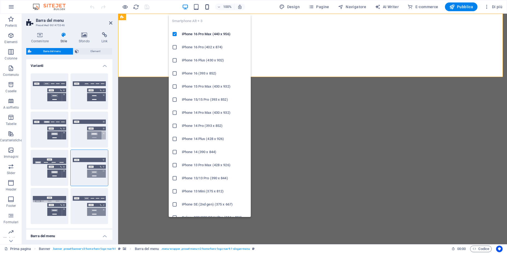
click at [209, 7] on icon "button" at bounding box center [207, 7] width 6 height 6
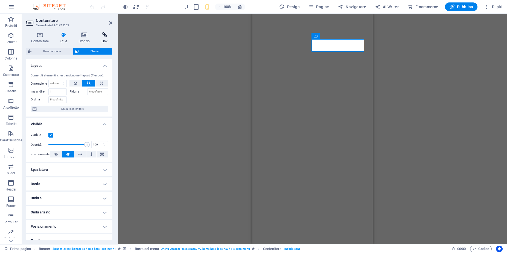
click at [103, 37] on icon at bounding box center [105, 34] width 16 height 5
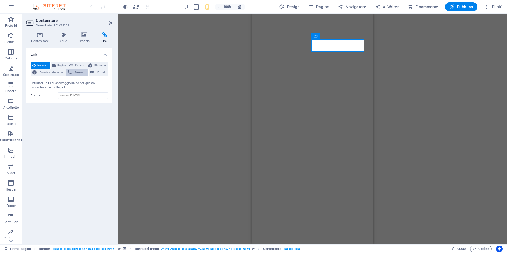
click at [73, 71] on span "Telefono" at bounding box center [79, 72] width 13 height 7
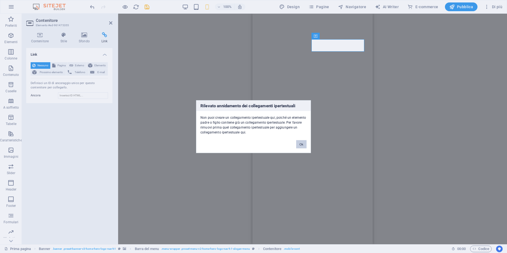
click at [301, 144] on button "Ok" at bounding box center [301, 144] width 10 height 8
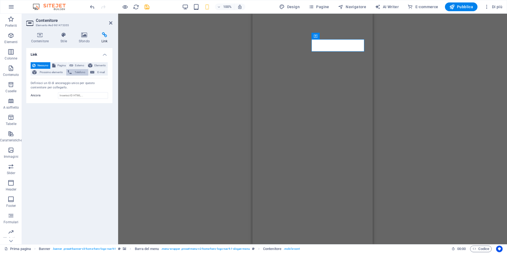
click at [75, 73] on span "Telefono" at bounding box center [79, 72] width 13 height 7
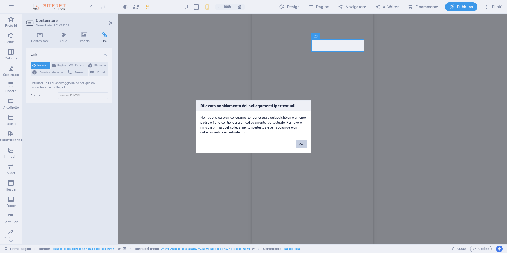
click at [301, 145] on button "Ok" at bounding box center [301, 144] width 10 height 8
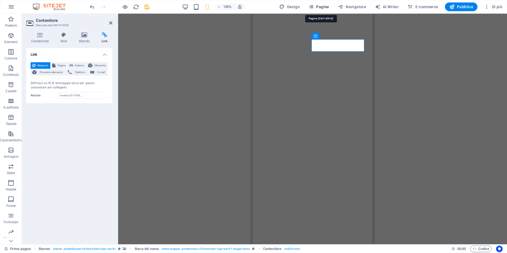
click at [324, 8] on span "Pagine" at bounding box center [318, 6] width 21 height 5
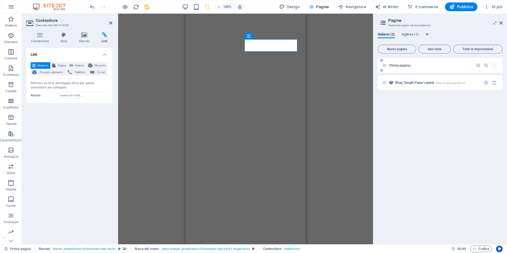
click at [396, 68] on div "Prima pagina /" at bounding box center [427, 65] width 91 height 6
click at [397, 67] on span "Prima pagina /" at bounding box center [400, 65] width 22 height 4
click at [448, 83] on span "/blog-single-page-layout" at bounding box center [450, 82] width 30 height 3
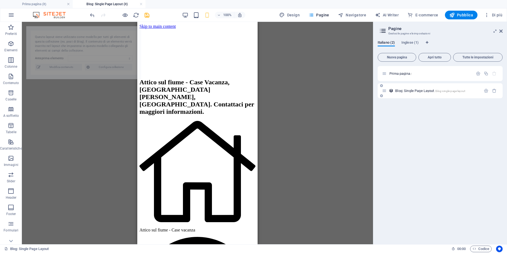
select select "68d0148ccee4f105390812e0"
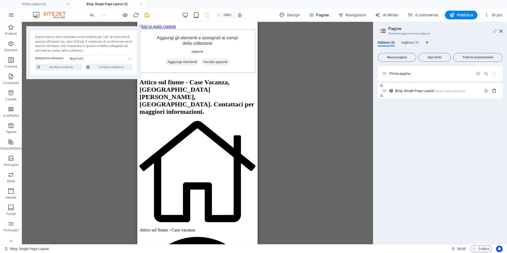
click at [494, 91] on icon "button" at bounding box center [494, 91] width 5 height 5
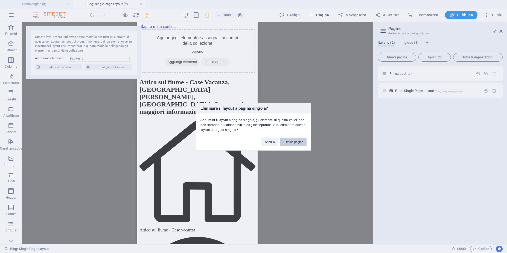
click at [301, 142] on button "Elimina pagina" at bounding box center [293, 142] width 26 height 8
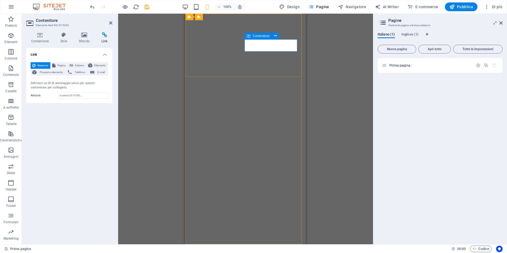
click at [75, 72] on span "Telefono" at bounding box center [79, 72] width 13 height 7
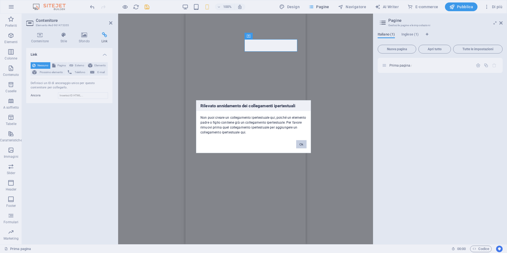
click at [301, 147] on button "Ok" at bounding box center [301, 144] width 10 height 8
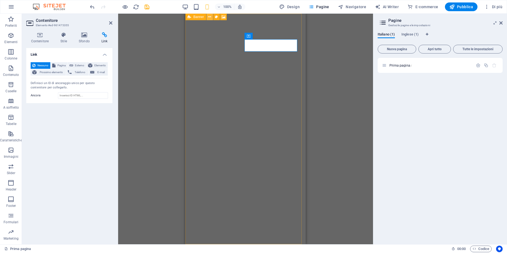
click at [211, 17] on icon at bounding box center [209, 17] width 3 height 6
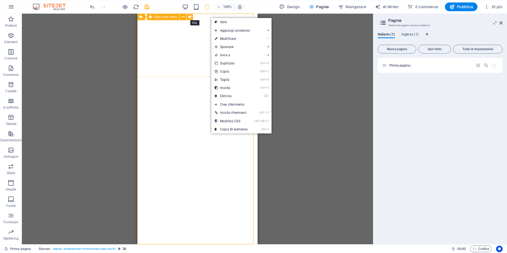
click at [191, 17] on icon at bounding box center [189, 17] width 3 height 6
select select "rem"
select select "preset-menu-v2-home-hero-logo-nav-h1-slogan-menu"
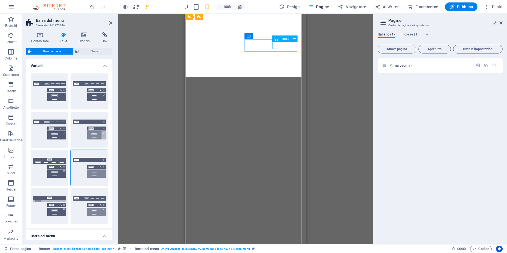
select select "xMidYMid"
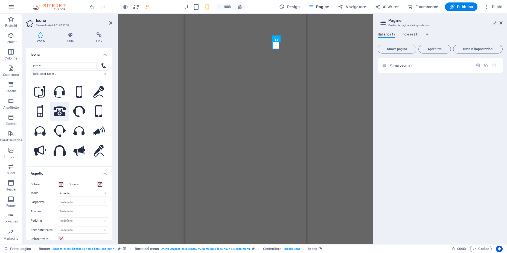
click at [59, 112] on icon at bounding box center [60, 112] width 12 height 10
click at [58, 112] on icon at bounding box center [60, 112] width 12 height 10
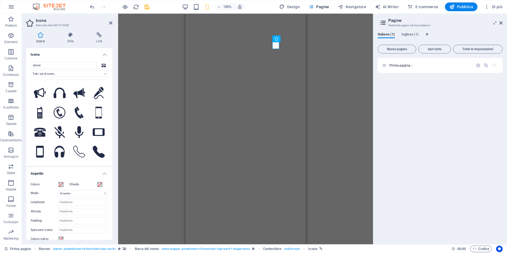
scroll to position [131, 0]
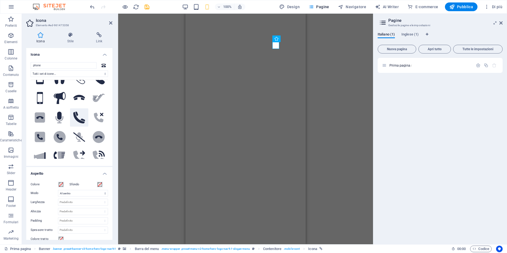
click at [76, 112] on icon ".fa-secondary{opacity:.4}" at bounding box center [79, 118] width 12 height 12
click at [62, 66] on input "phone" at bounding box center [64, 65] width 66 height 7
click at [61, 185] on span at bounding box center [61, 185] width 4 height 4
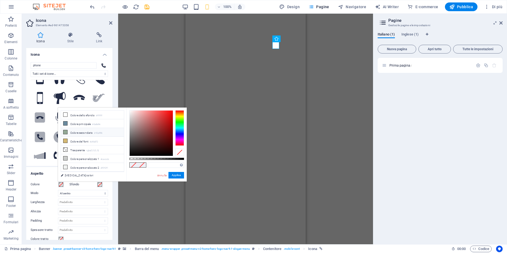
click at [66, 133] on icon at bounding box center [65, 132] width 4 height 4
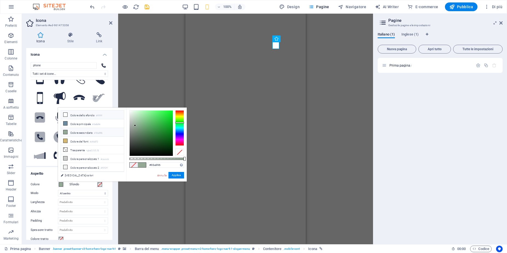
click at [65, 116] on icon at bounding box center [65, 115] width 4 height 4
type input "#ffffff"
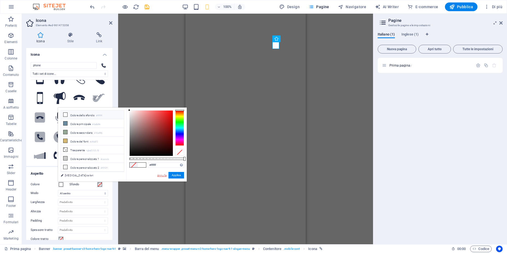
click at [162, 176] on link "Annulla" at bounding box center [162, 176] width 10 height 4
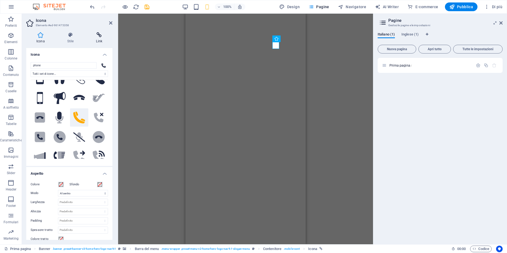
click at [95, 39] on h4 "Link" at bounding box center [99, 37] width 27 height 11
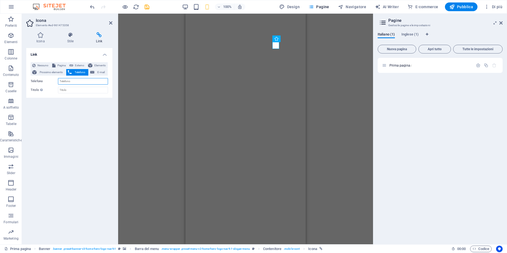
click at [73, 83] on input "Telefono" at bounding box center [83, 81] width 50 height 7
paste input "tel:[PHONE_NUMBER]"
click at [63, 81] on input "tel:[PHONE_NUMBER]" at bounding box center [83, 81] width 50 height 7
type input "[PHONE_NUMBER]"
click at [67, 112] on div "Link Nessuno Pagina Esterno Elemento Prossimo elemento Telefono E-mail Pagina P…" at bounding box center [69, 144] width 86 height 192
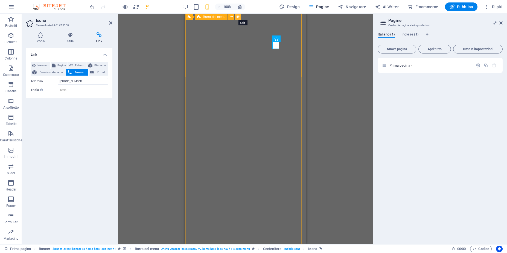
click at [238, 16] on icon at bounding box center [238, 17] width 3 height 6
select select "rem"
select select "preset-menu-v2-home-hero-logo-nav-h1-slogan-menu"
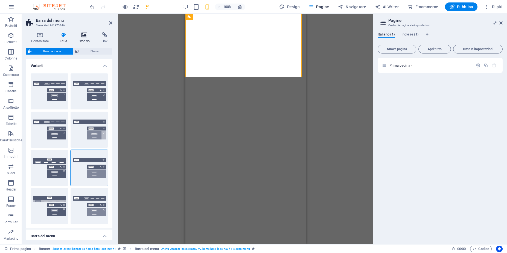
click at [85, 39] on h4 "Sfondo" at bounding box center [85, 37] width 23 height 11
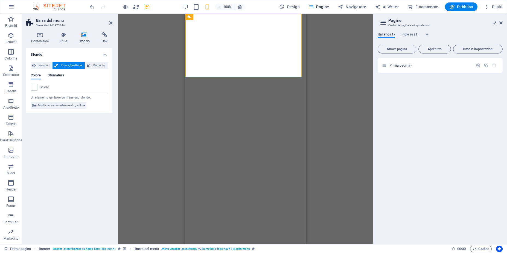
click at [52, 77] on span "Sfumatura" at bounding box center [56, 76] width 17 height 8
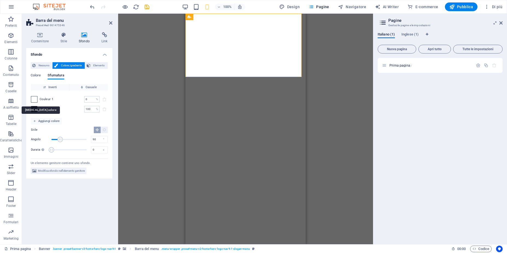
click at [35, 100] on span at bounding box center [34, 100] width 6 height 6
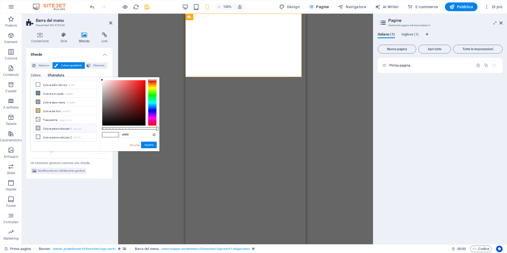
click at [38, 128] on icon at bounding box center [38, 128] width 4 height 4
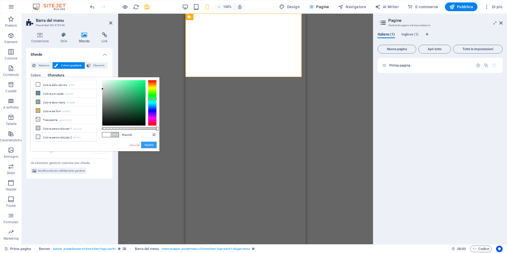
click at [148, 147] on button "Applica" at bounding box center [149, 145] width 16 height 7
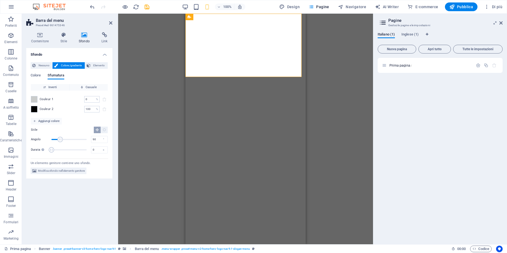
click at [157, 118] on div "Trascina qui per sostituire il contenuto esistente. Premi “Ctrl” se vuoi creare…" at bounding box center [245, 129] width 255 height 231
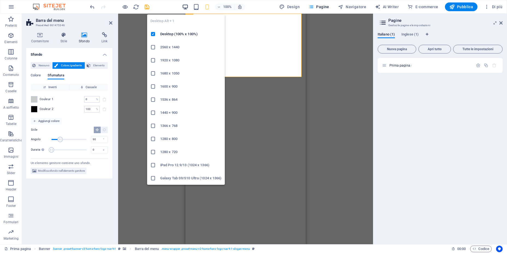
click at [187, 7] on icon "button" at bounding box center [185, 7] width 6 height 6
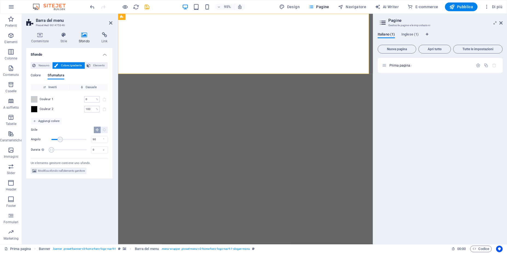
click at [70, 66] on span "Colore /gradiente" at bounding box center [71, 65] width 23 height 7
click at [36, 99] on span at bounding box center [34, 100] width 6 height 6
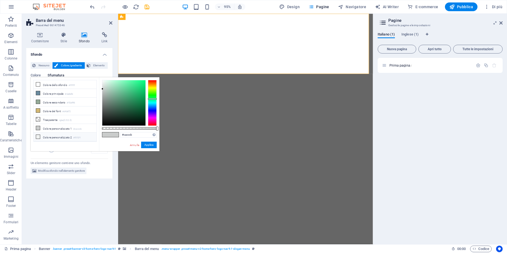
click at [37, 138] on icon at bounding box center [38, 137] width 4 height 4
click at [38, 103] on icon at bounding box center [38, 102] width 4 height 4
click at [39, 85] on icon at bounding box center [38, 85] width 4 height 4
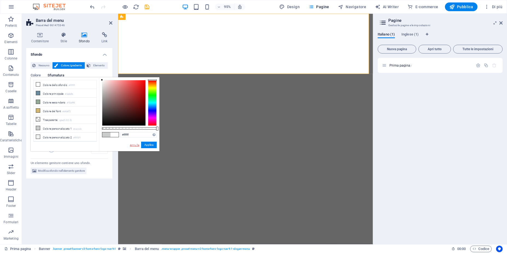
click at [133, 145] on link "Annulla" at bounding box center [134, 145] width 10 height 4
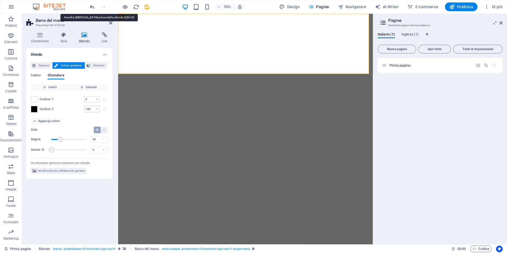
click at [92, 7] on icon "undo" at bounding box center [92, 7] width 6 height 6
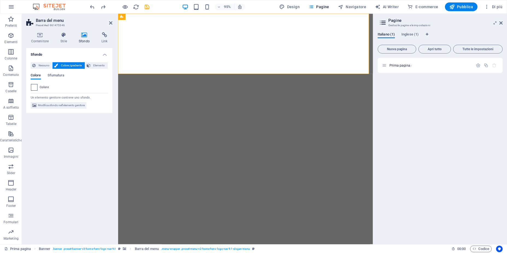
click at [35, 88] on span at bounding box center [34, 87] width 6 height 6
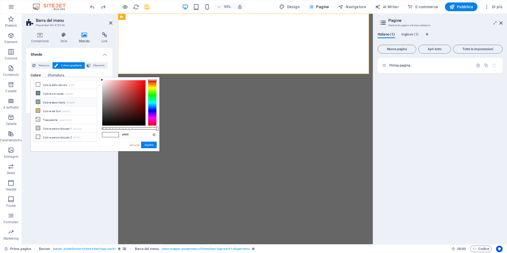
click at [38, 103] on icon at bounding box center [38, 102] width 4 height 4
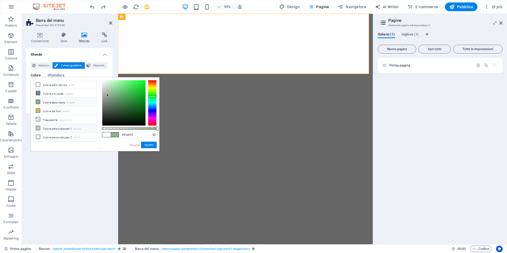
click at [38, 127] on icon at bounding box center [38, 128] width 4 height 4
click at [38, 136] on icon at bounding box center [38, 137] width 4 height 4
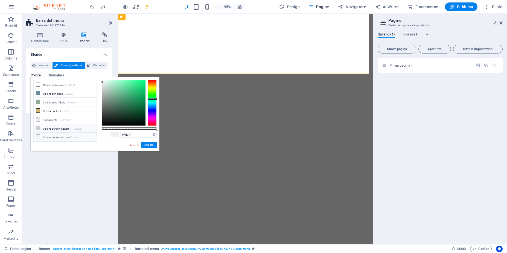
click at [38, 130] on li "Colore personalizzato 1 #cacccb" at bounding box center [65, 128] width 63 height 9
click at [38, 102] on icon at bounding box center [38, 102] width 4 height 4
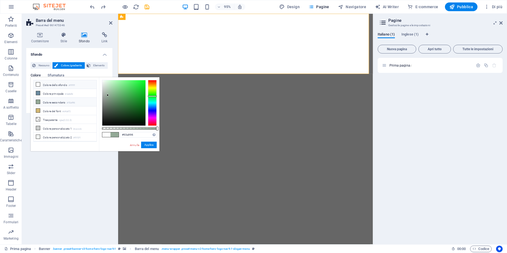
click at [40, 84] on icon at bounding box center [38, 85] width 4 height 4
type input "#ffffff"
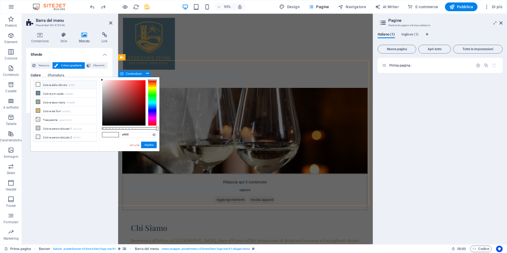
scroll to position [459, 0]
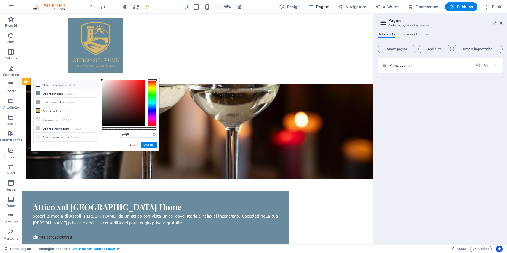
scroll to position [447, 0]
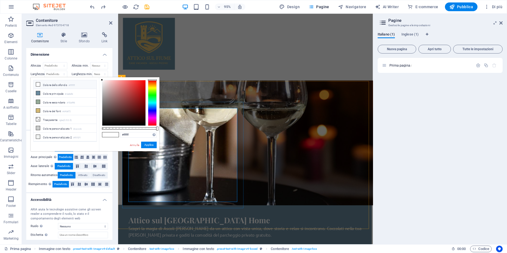
scroll to position [459, 0]
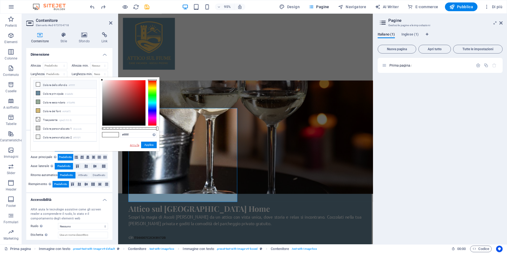
click at [135, 145] on link "Annulla" at bounding box center [134, 145] width 10 height 4
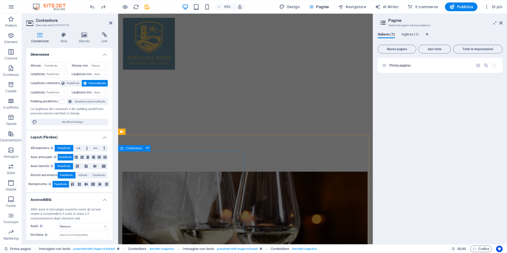
scroll to position [230, 0]
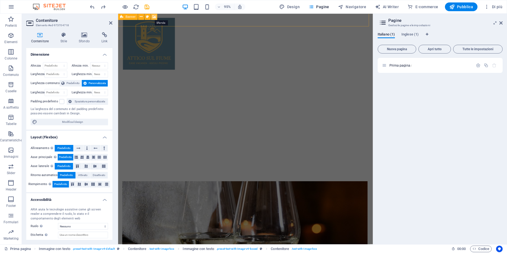
click at [154, 17] on icon at bounding box center [154, 16] width 4 height 5
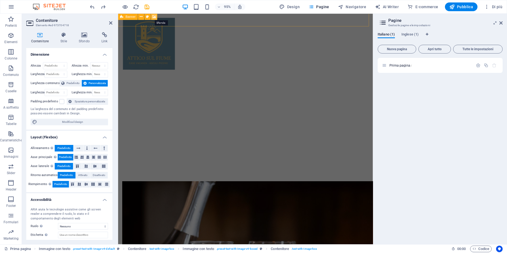
select select "ms"
select select "s"
select select "progressive"
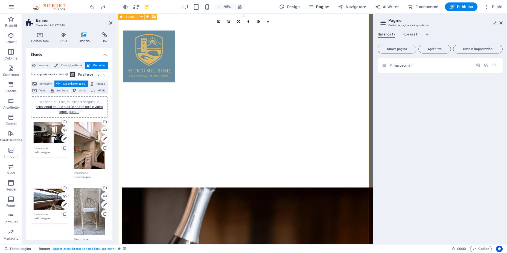
scroll to position [0, 0]
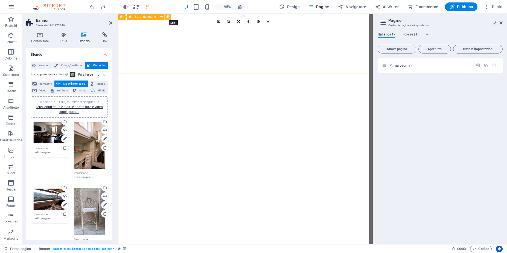
click at [167, 16] on icon at bounding box center [168, 16] width 3 height 5
select select "rem"
select select "preset-menu-v2-home-hero-logo-nav-h1-slogan-menu"
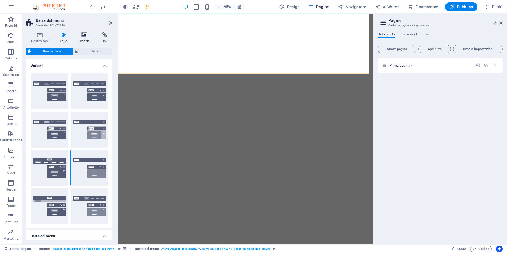
click at [87, 37] on icon at bounding box center [84, 34] width 21 height 5
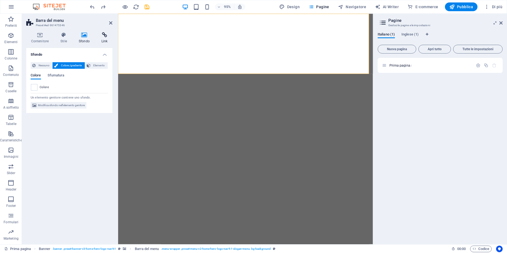
click at [106, 37] on icon at bounding box center [105, 34] width 16 height 5
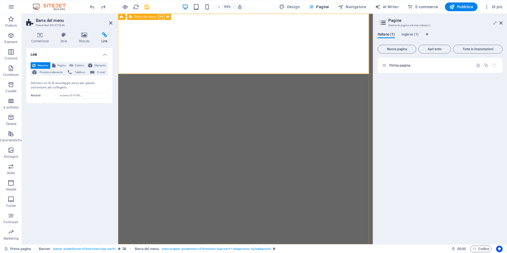
click at [162, 17] on icon at bounding box center [161, 16] width 3 height 5
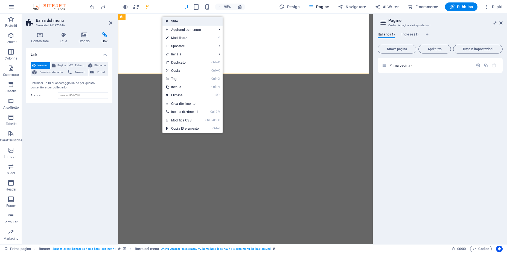
click at [172, 21] on link "Stile" at bounding box center [192, 21] width 60 height 8
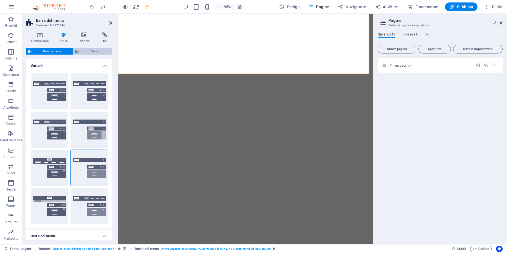
click at [96, 52] on span "Element" at bounding box center [95, 51] width 30 height 7
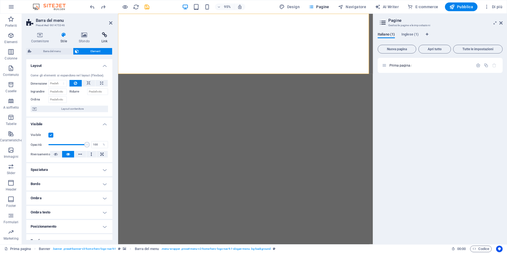
click at [104, 36] on icon at bounding box center [105, 34] width 16 height 5
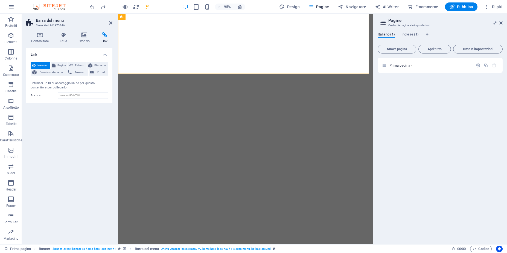
click at [80, 142] on div "Link Nessuno Pagina Esterno Elemento Prossimo elemento Telefono E-mail Pagina P…" at bounding box center [69, 144] width 86 height 192
click at [321, 7] on span "Pagine" at bounding box center [318, 6] width 21 height 5
click at [393, 64] on span "Prima pagina /" at bounding box center [400, 65] width 22 height 4
click at [392, 65] on span "Prima pagina /" at bounding box center [400, 65] width 22 height 4
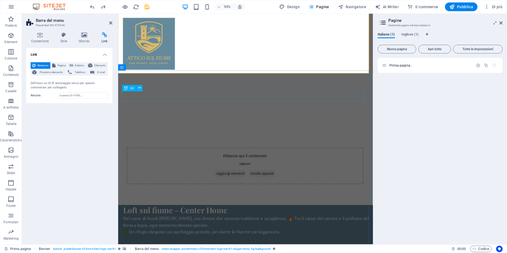
scroll to position [1075, 0]
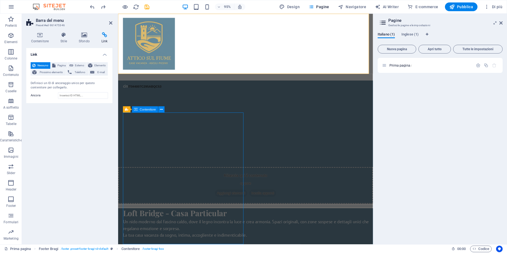
scroll to position [1063, 0]
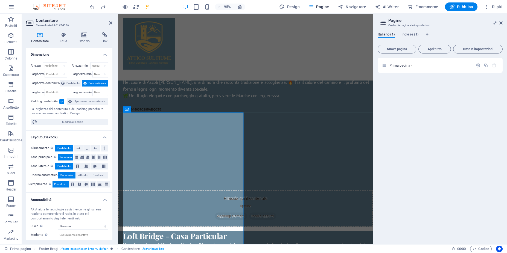
scroll to position [1075, 0]
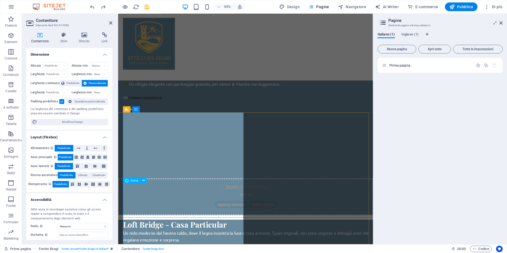
select select "xMidYMid"
select select "px"
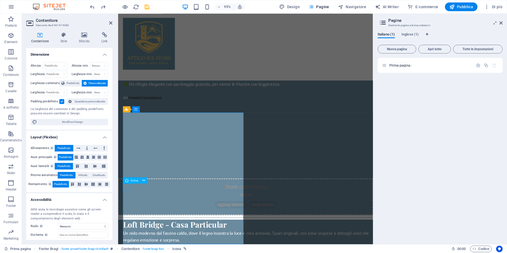
select select "px"
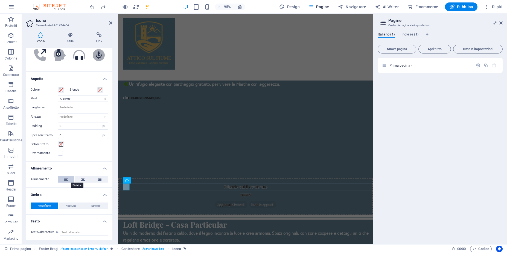
scroll to position [0, 0]
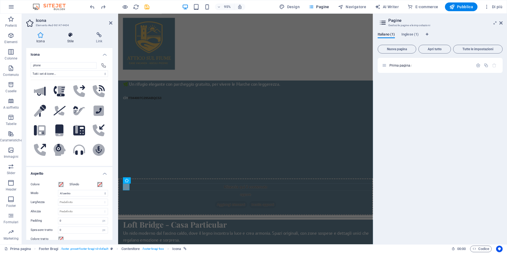
click at [73, 39] on h4 "Stile" at bounding box center [71, 37] width 29 height 11
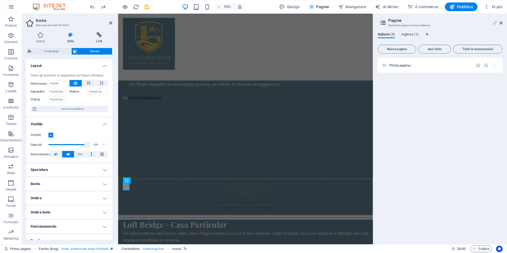
click at [98, 38] on h4 "Link" at bounding box center [99, 37] width 27 height 11
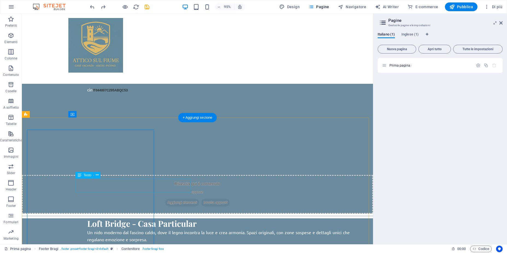
scroll to position [1063, 0]
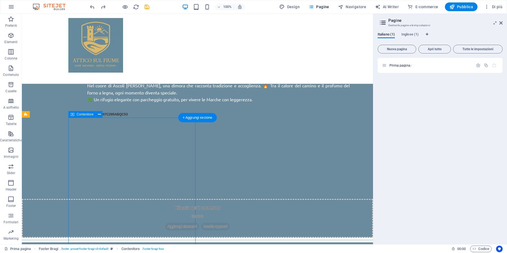
scroll to position [1075, 0]
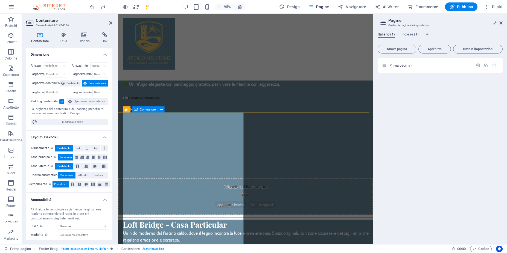
click at [11, 71] on icon "button" at bounding box center [11, 68] width 7 height 7
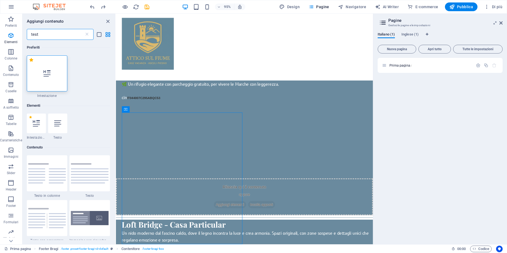
scroll to position [0, 0]
type input "test"
click at [56, 122] on icon at bounding box center [57, 123] width 7 height 7
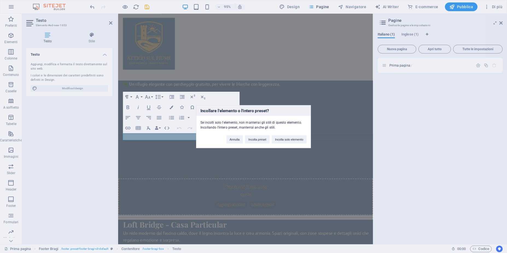
scroll to position [0, 2]
click at [177, 135] on div "Incollare l'elemento o l'intero preset? Se incolli solo l'elemento, non manterr…" at bounding box center [253, 126] width 507 height 253
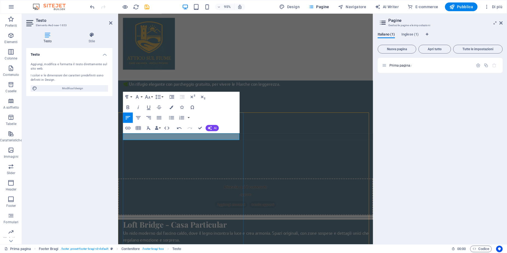
click at [89, 132] on div "Testo Aggiungi, modifica e formatta il testo direttamente sul sito web. I color…" at bounding box center [69, 144] width 86 height 192
click at [91, 124] on div "Testo Aggiungi, modifica e formatta il testo direttamente sul sito web. I color…" at bounding box center [69, 144] width 86 height 192
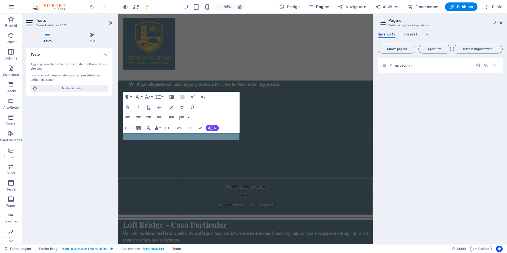
click at [91, 124] on div "Testo Aggiungi, modifica e formatta il testo direttamente sul sito web. I color…" at bounding box center [69, 144] width 86 height 192
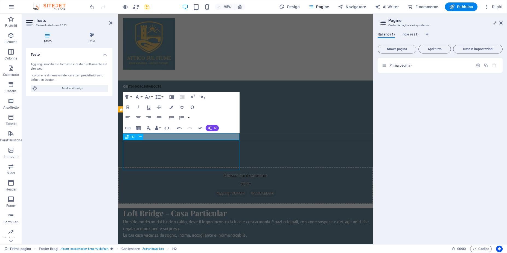
scroll to position [1063, 0]
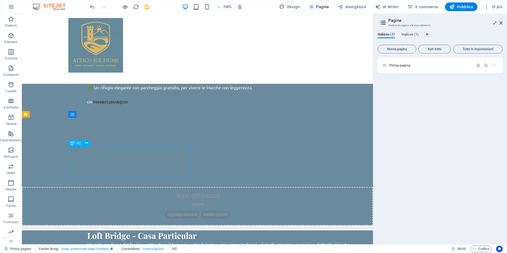
drag, startPoint x: 97, startPoint y: 142, endPoint x: 115, endPoint y: 201, distance: 61.2
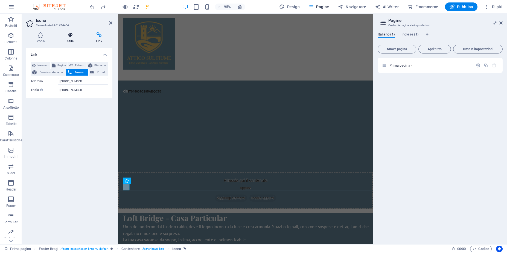
click at [71, 39] on h4 "Stile" at bounding box center [71, 37] width 29 height 11
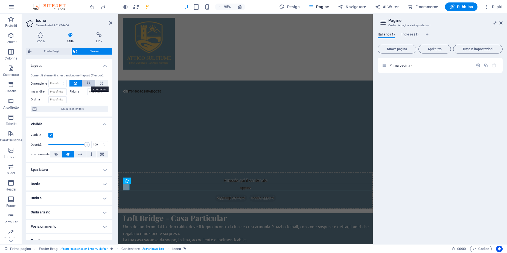
click at [85, 83] on button at bounding box center [88, 83] width 13 height 7
click at [100, 82] on icon at bounding box center [101, 83] width 3 height 7
type input "100"
select select "%"
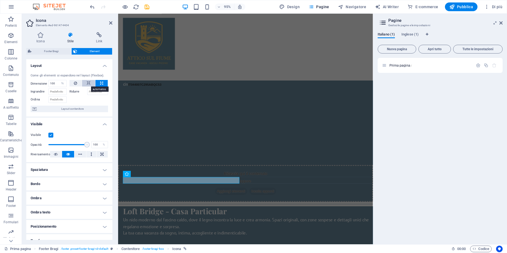
click at [87, 83] on icon at bounding box center [89, 83] width 4 height 7
select select "DISABLED_OPTION_VALUE"
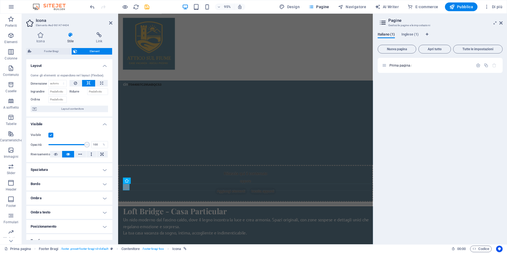
scroll to position [1081, 0]
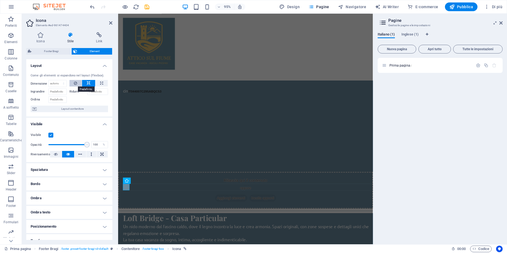
click at [77, 83] on button at bounding box center [75, 83] width 13 height 7
click at [100, 85] on icon at bounding box center [101, 83] width 3 height 7
type input "100"
select select "%"
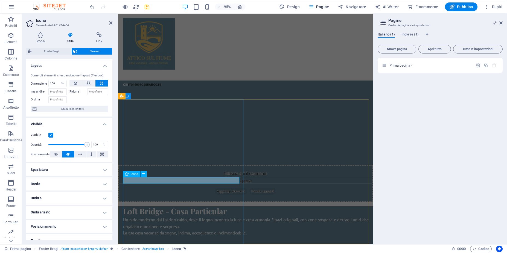
click at [8, 70] on icon "button" at bounding box center [11, 68] width 7 height 7
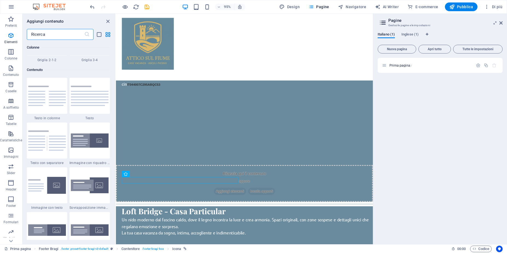
scroll to position [957, 0]
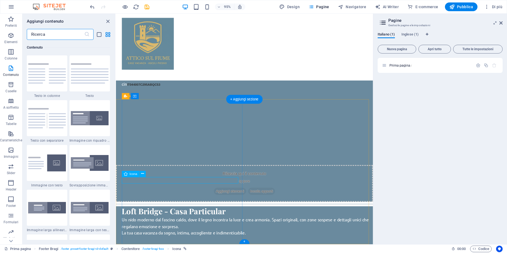
select select "%"
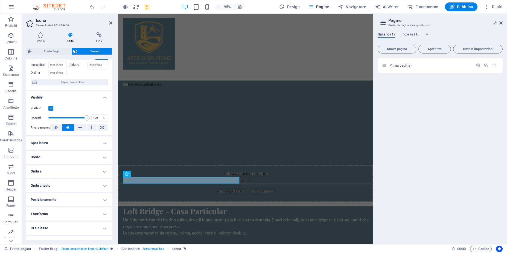
scroll to position [0, 0]
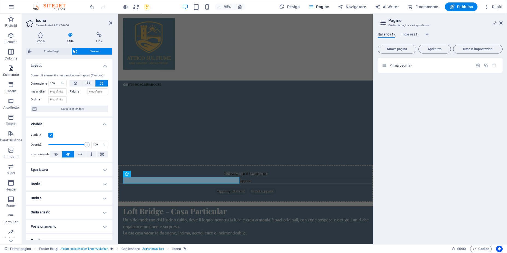
click at [10, 71] on icon "button" at bounding box center [11, 68] width 7 height 7
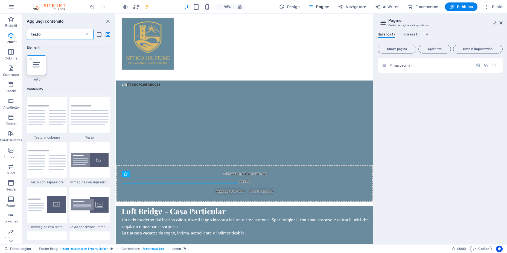
type input "testo"
click at [33, 63] on icon at bounding box center [36, 65] width 7 height 7
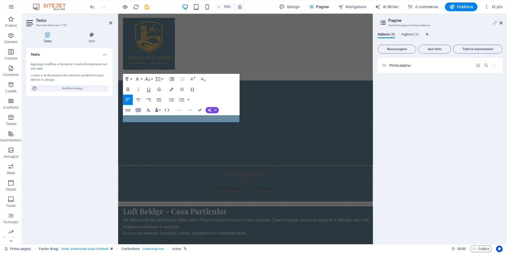
scroll to position [1093, 0]
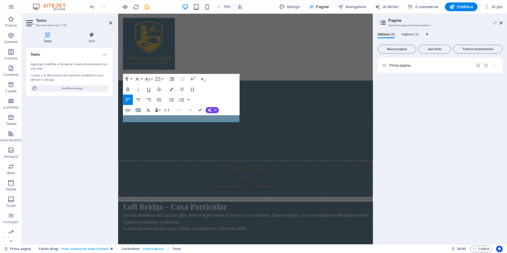
drag, startPoint x: 216, startPoint y: 85, endPoint x: 215, endPoint y: 104, distance: 18.9
click at [215, 104] on div "Paragraph Format Normal Heading 1 Heading 2 Heading 3 Heading 4 Heading 5 Headi…" at bounding box center [181, 95] width 117 height 42
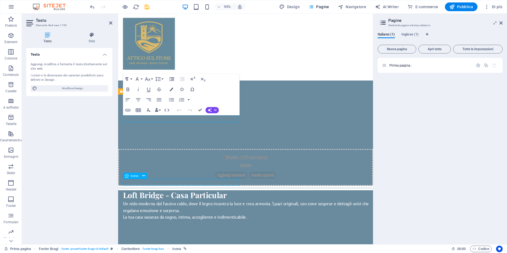
scroll to position [1081, 0]
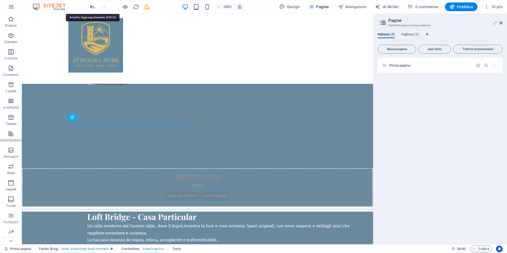
click at [91, 6] on icon "undo" at bounding box center [92, 7] width 6 height 6
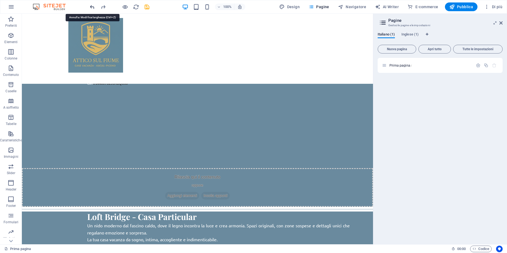
click at [91, 6] on icon "undo" at bounding box center [92, 7] width 6 height 6
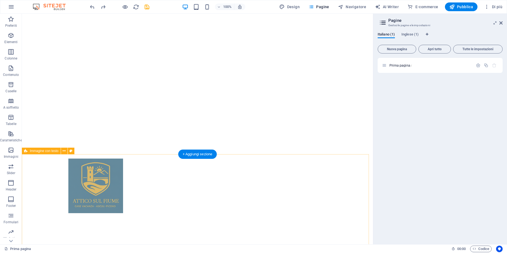
scroll to position [0, 0]
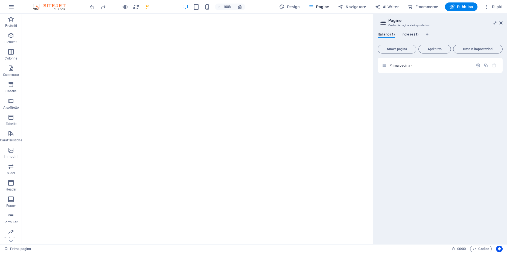
click at [404, 34] on span "Inglese (1)" at bounding box center [409, 35] width 17 height 8
click at [494, 65] on icon "button" at bounding box center [494, 65] width 5 height 5
click at [494, 67] on icon "button" at bounding box center [494, 65] width 5 height 5
click at [393, 65] on span "Home /" at bounding box center [394, 65] width 11 height 4
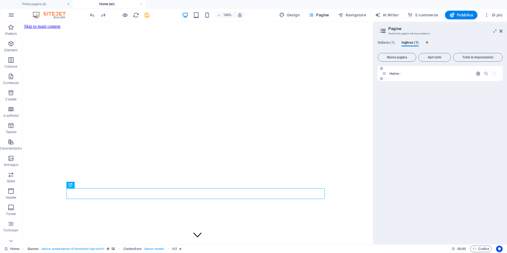
click at [477, 74] on icon "button" at bounding box center [478, 73] width 5 height 5
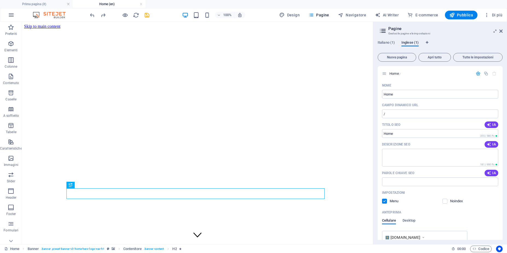
click at [415, 43] on span "Inglese (1)" at bounding box center [409, 43] width 17 height 8
click at [494, 74] on icon "button" at bounding box center [494, 73] width 5 height 5
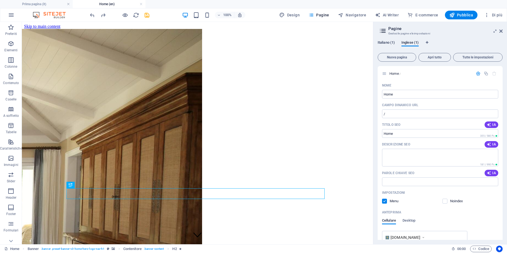
click at [387, 43] on span "Italiano (1)" at bounding box center [386, 43] width 17 height 8
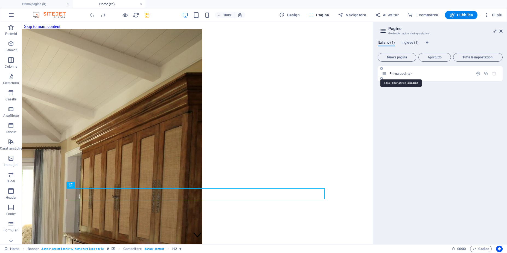
click at [396, 74] on span "Prima pagina /" at bounding box center [400, 74] width 22 height 4
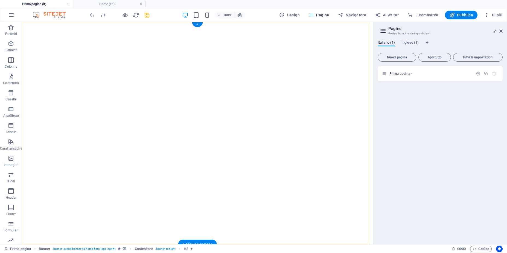
click at [198, 25] on div "+" at bounding box center [197, 24] width 11 height 5
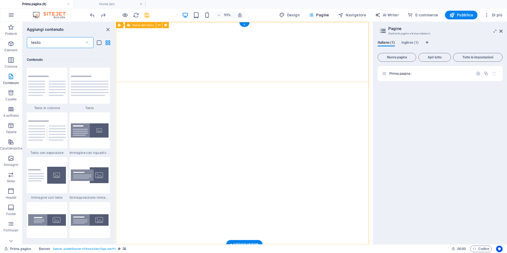
scroll to position [42, 0]
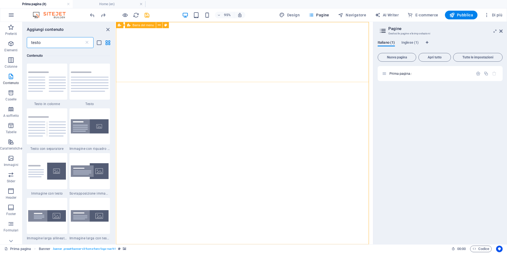
click at [146, 24] on span "Barra del menu" at bounding box center [143, 25] width 21 height 3
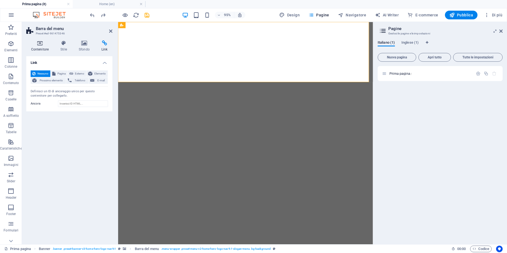
click at [40, 45] on icon at bounding box center [39, 42] width 27 height 5
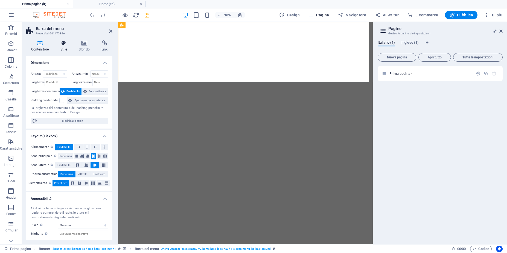
click at [64, 46] on icon at bounding box center [64, 42] width 16 height 5
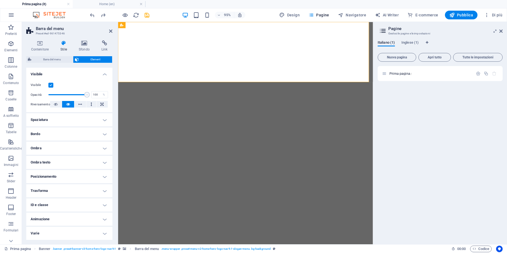
scroll to position [0, 0]
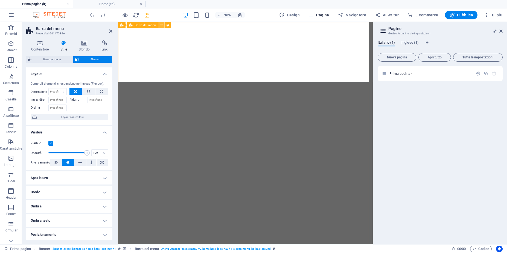
click at [160, 25] on icon at bounding box center [161, 24] width 3 height 5
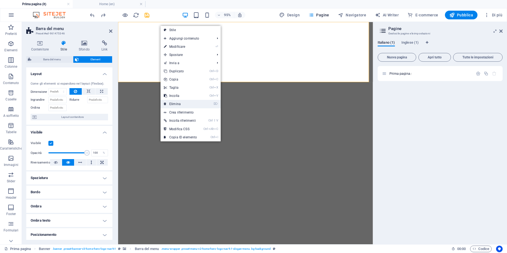
click at [173, 103] on link "⌦ Elimina" at bounding box center [181, 104] width 40 height 8
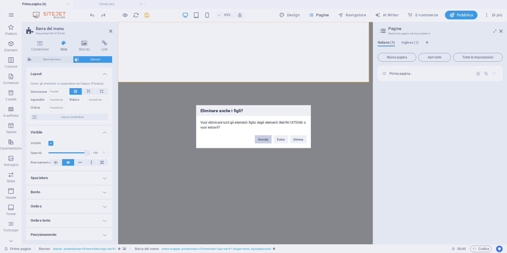
click at [264, 140] on button "Annulla" at bounding box center [263, 139] width 17 height 8
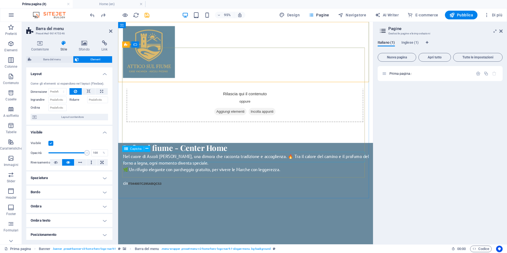
scroll to position [1075, 0]
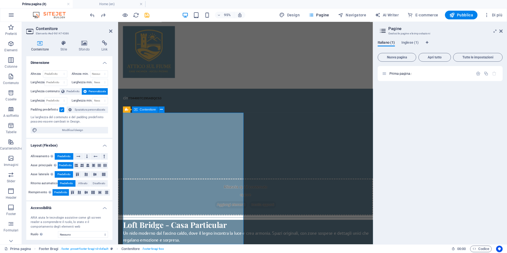
click at [147, 111] on span "Contenitore" at bounding box center [148, 109] width 16 height 3
click at [128, 110] on span "Footer Bragi" at bounding box center [134, 109] width 17 height 3
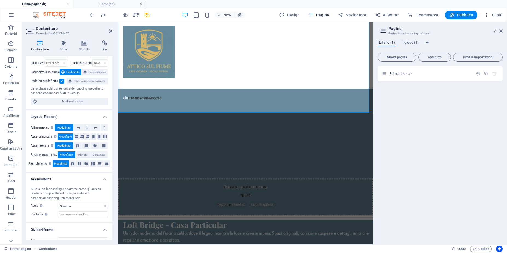
scroll to position [28, 0]
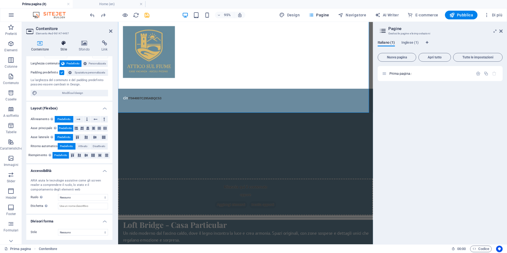
click at [65, 49] on h4 "Stile" at bounding box center [65, 45] width 18 height 11
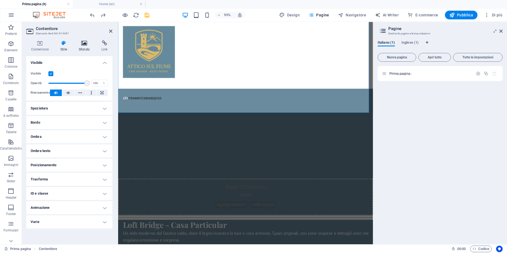
click at [78, 49] on h4 "Sfondo" at bounding box center [85, 45] width 23 height 11
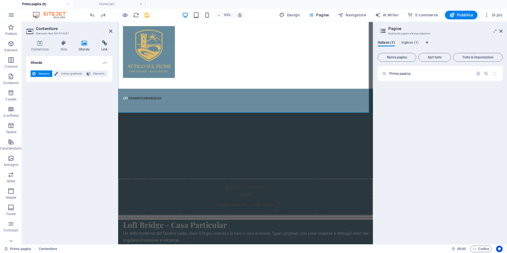
click at [103, 45] on icon at bounding box center [105, 42] width 16 height 5
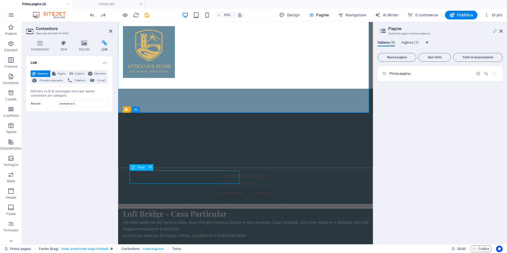
scroll to position [1063, 0]
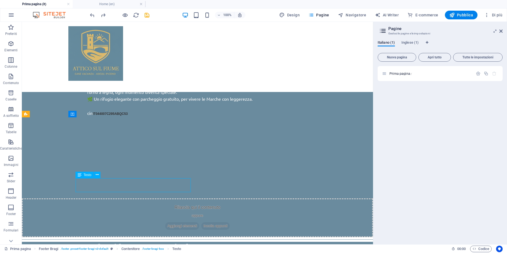
scroll to position [1075, 0]
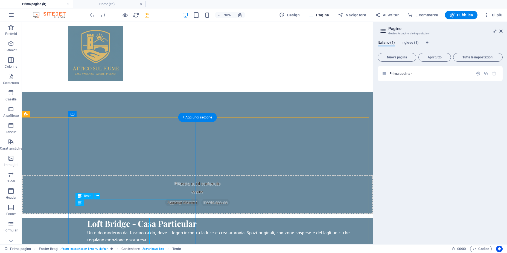
scroll to position [1063, 0]
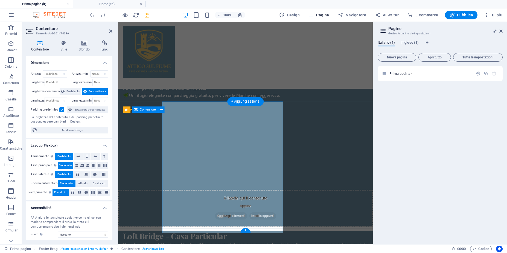
scroll to position [1075, 0]
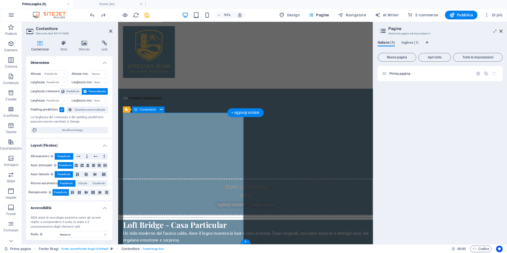
click at [12, 79] on icon "button" at bounding box center [11, 76] width 7 height 7
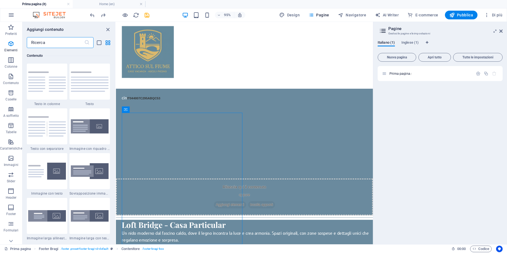
scroll to position [957, 0]
click at [39, 45] on input "text" at bounding box center [55, 42] width 57 height 11
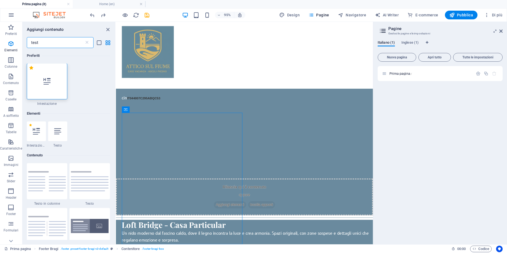
scroll to position [0, 0]
type input "test"
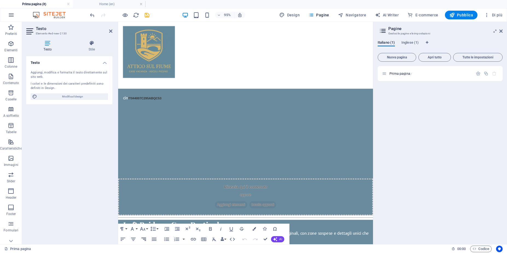
scroll to position [1081, 0]
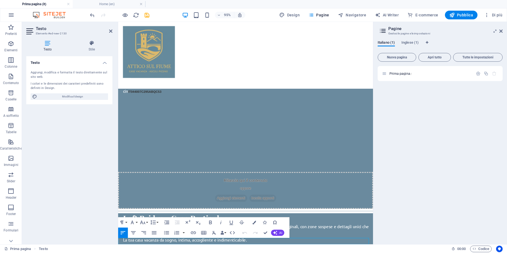
click at [79, 195] on div "Testo Aggiungi, modifica e formatta il testo direttamente sul sito web. I color…" at bounding box center [69, 148] width 86 height 184
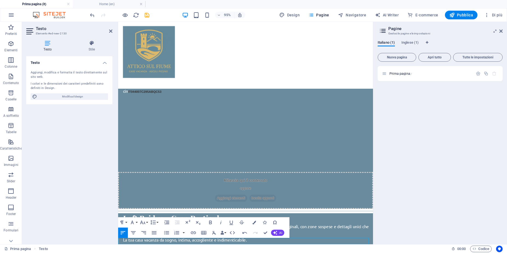
click at [84, 195] on div "Testo Aggiungi, modifica e formatta il testo direttamente sul sito web. I color…" at bounding box center [69, 148] width 86 height 184
click at [92, 15] on icon "undo" at bounding box center [92, 15] width 6 height 6
click at [71, 145] on div "Testo Aggiungi, modifica e formatta il testo direttamente sul sito web. I color…" at bounding box center [69, 148] width 86 height 184
click at [90, 12] on icon "undo" at bounding box center [92, 15] width 6 height 6
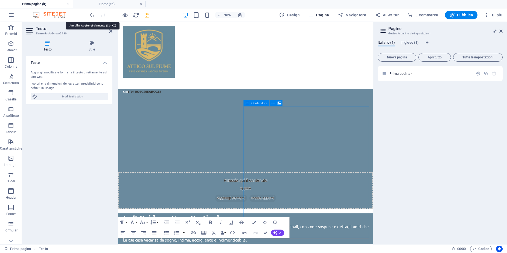
click at [90, 15] on icon "undo" at bounding box center [92, 15] width 6 height 6
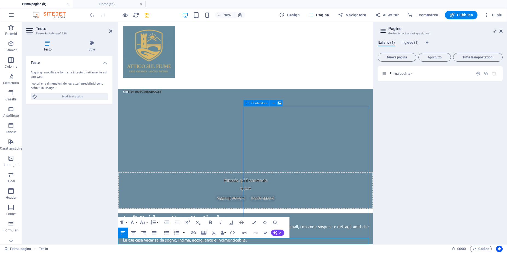
click at [77, 144] on div "Testo Aggiungi, modifica e formatta il testo direttamente sul sito web. I color…" at bounding box center [69, 148] width 86 height 184
click at [93, 16] on icon "undo" at bounding box center [92, 15] width 6 height 6
click at [81, 140] on div "Testo Aggiungi, modifica e formatta il testo direttamente sul sito web. I color…" at bounding box center [69, 148] width 86 height 184
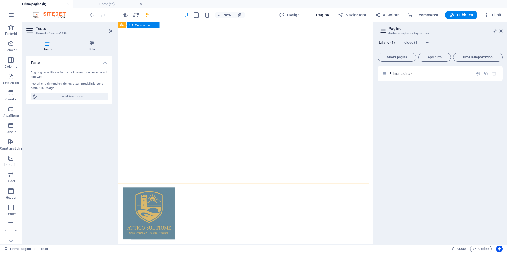
scroll to position [0, 0]
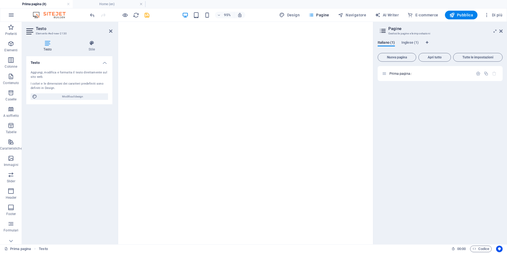
click at [57, 13] on img at bounding box center [51, 15] width 41 height 7
